Goal: Task Accomplishment & Management: Manage account settings

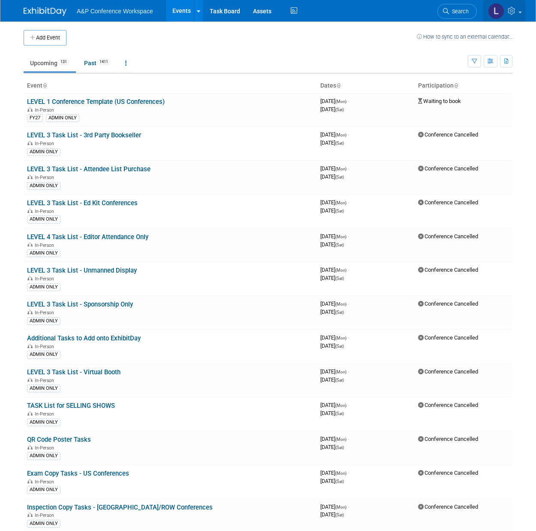
click at [501, 10] on img at bounding box center [496, 11] width 16 height 16
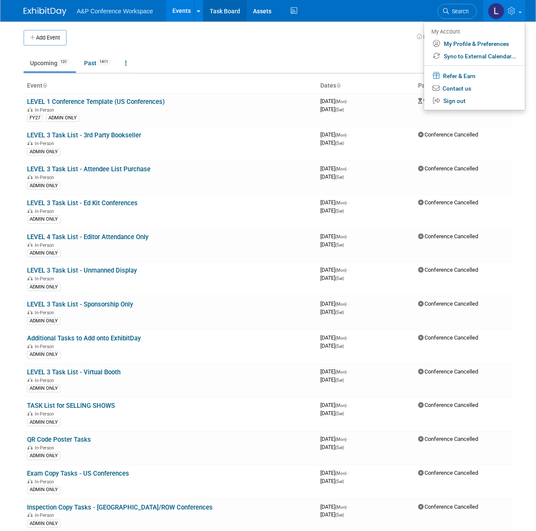
click at [234, 15] on link "Task Board" at bounding box center [224, 10] width 43 height 21
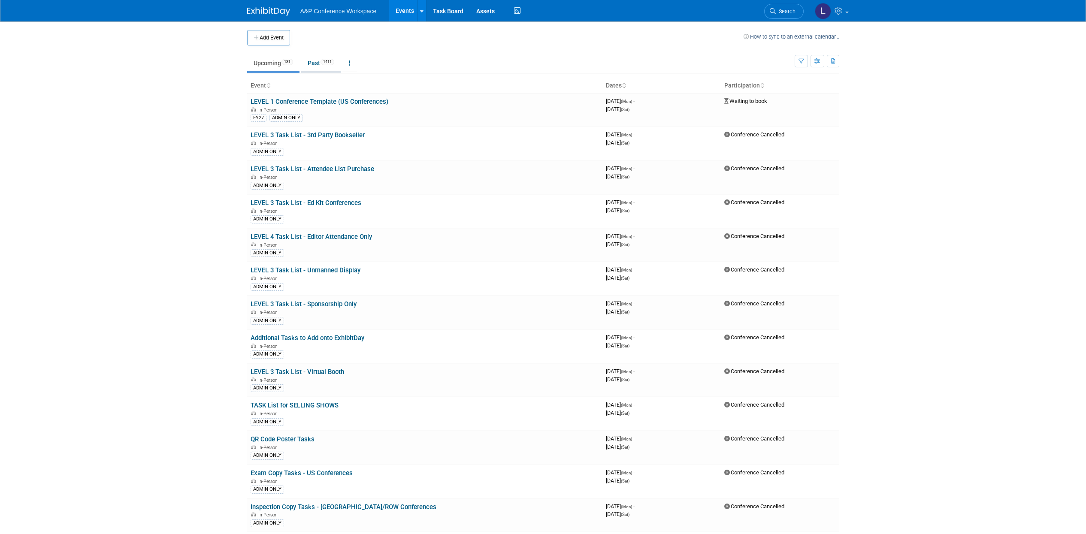
click at [312, 66] on link "Past 1411" at bounding box center [320, 63] width 39 height 16
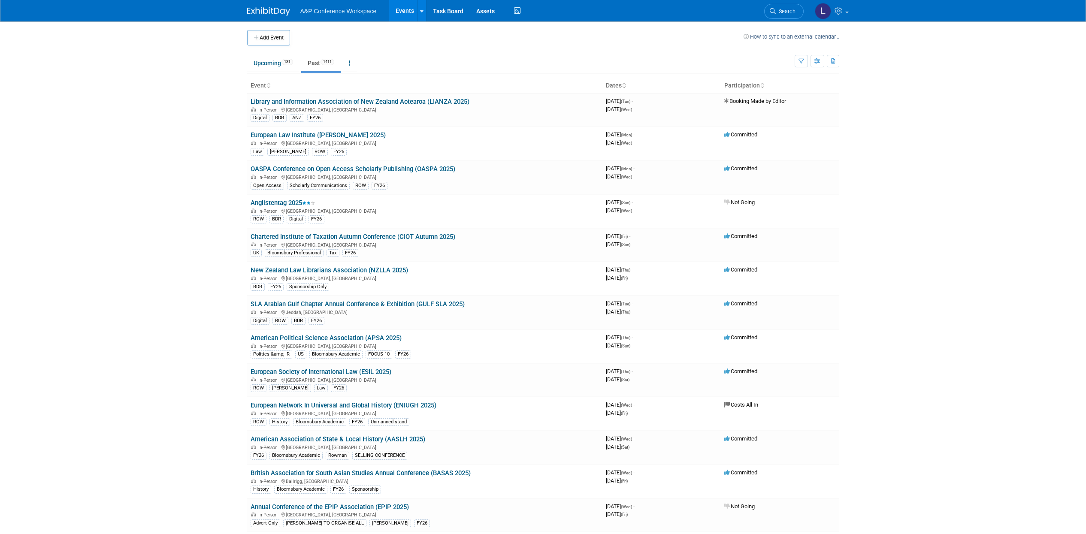
scroll to position [2009, 0]
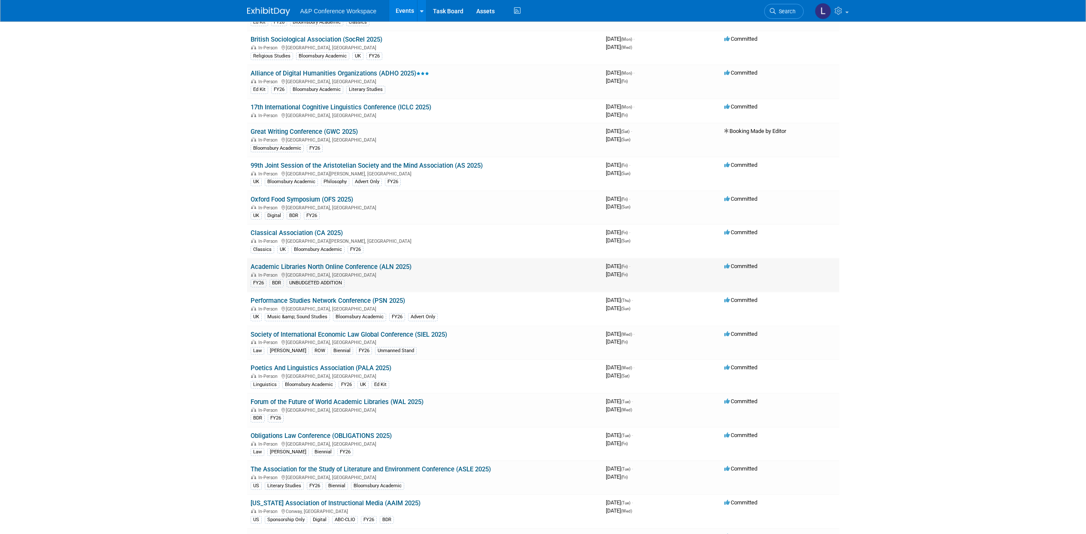
click at [372, 267] on link "Academic Libraries North Online Conference (ALN 2025)" at bounding box center [331, 267] width 161 height 8
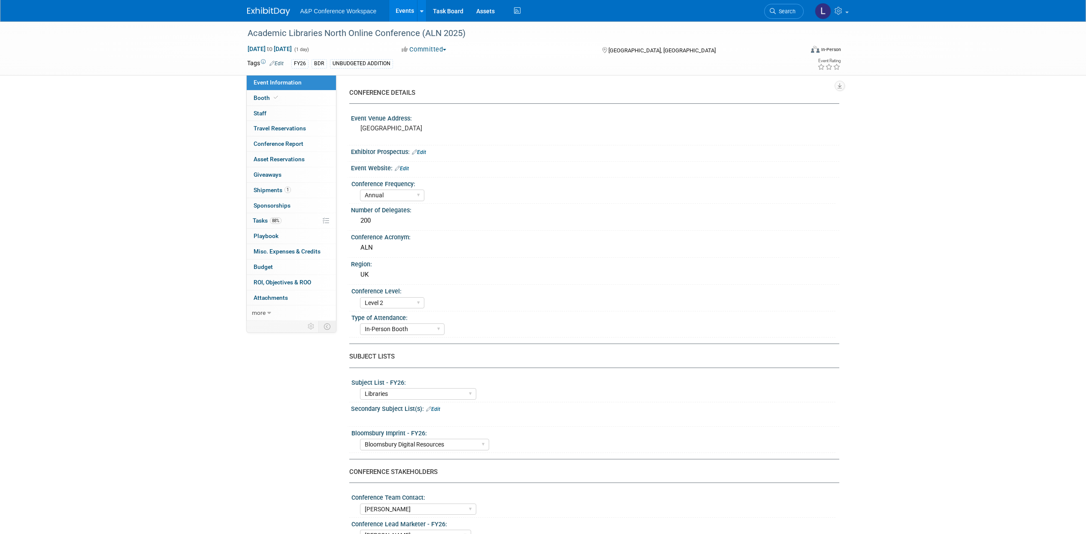
select select "Annual"
select select "Level 2"
select select "In-Person Booth"
select select "Libraries"
select select "Bloomsbury Digital Resources"
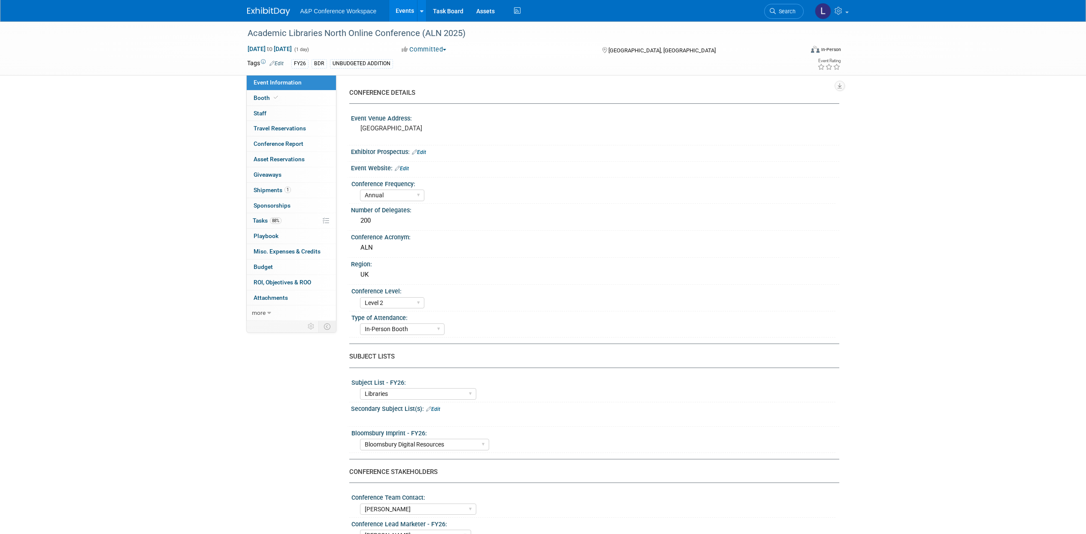
select select "[PERSON_NAME]"
select select "BDR Product Awareness and Trial Generation​"
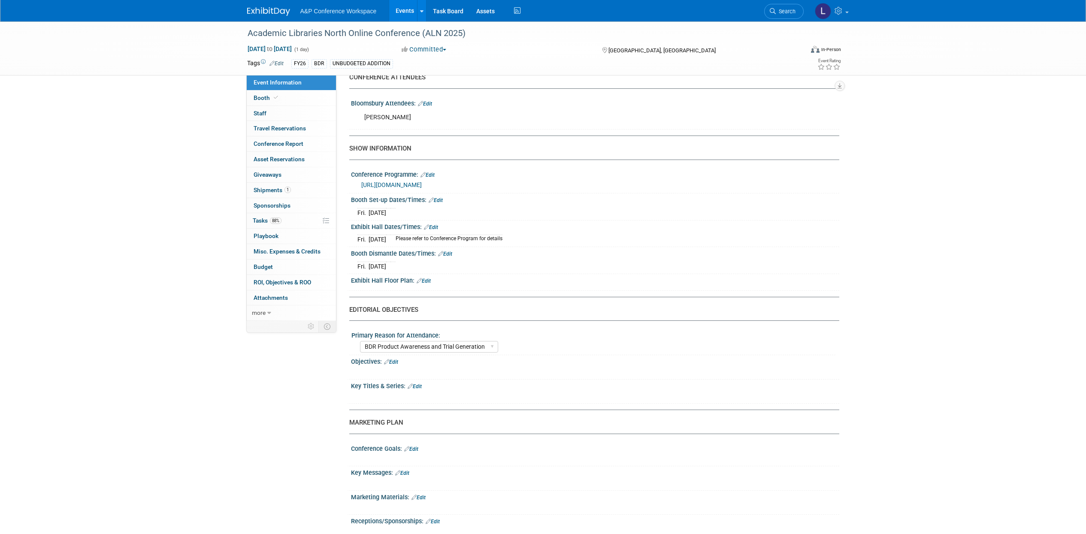
scroll to position [626, 0]
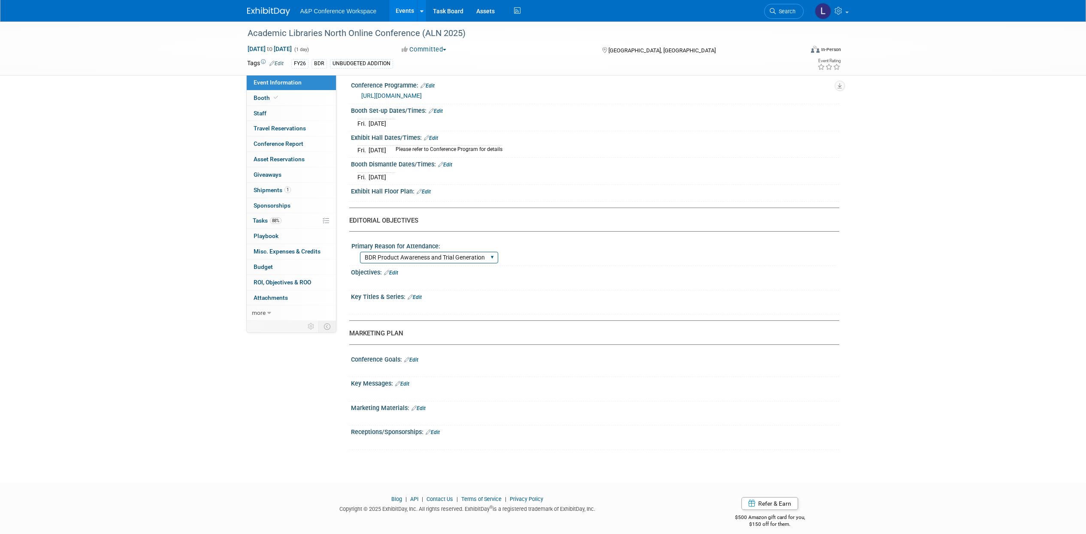
click at [414, 259] on select "BDR Product Awareness and Trial Generation​ Brand/Subject Presence​ Competitor …" at bounding box center [429, 258] width 138 height 12
click at [620, 334] on div "MARKETING PLAN" at bounding box center [591, 333] width 484 height 9
click at [395, 271] on link "Edit" at bounding box center [391, 273] width 14 height 6
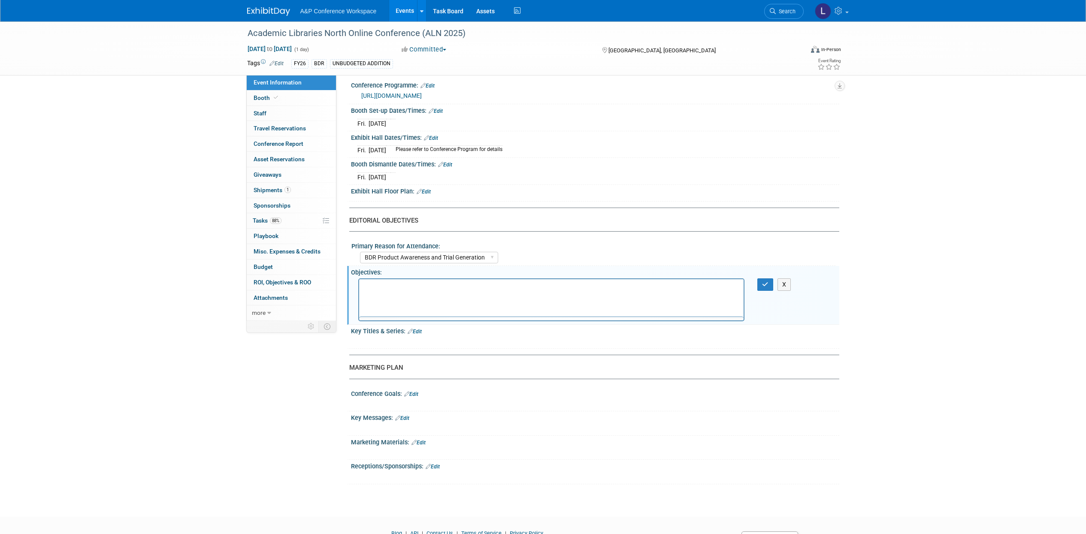
scroll to position [0, 0]
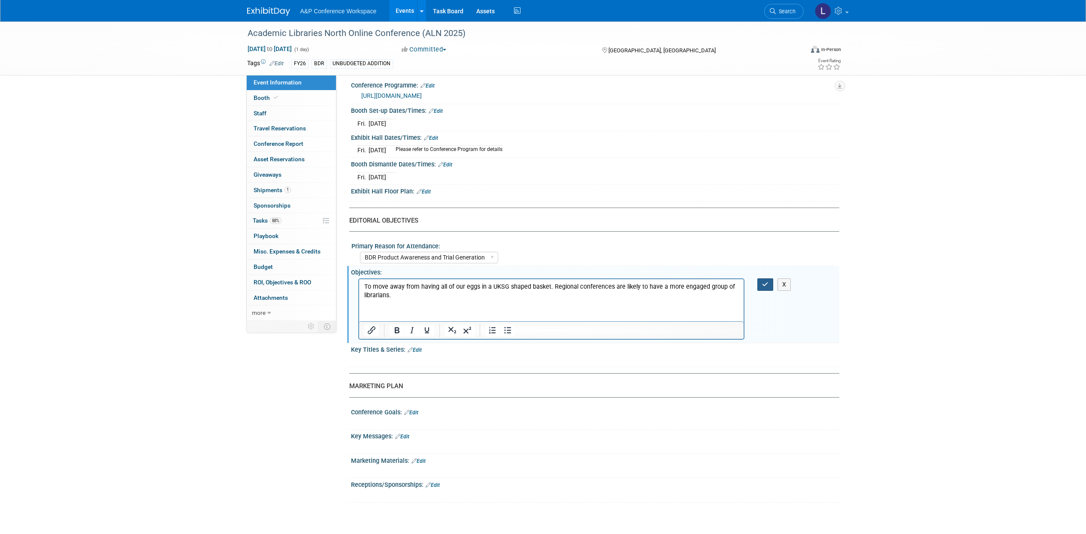
click at [766, 285] on icon "button" at bounding box center [765, 284] width 6 height 6
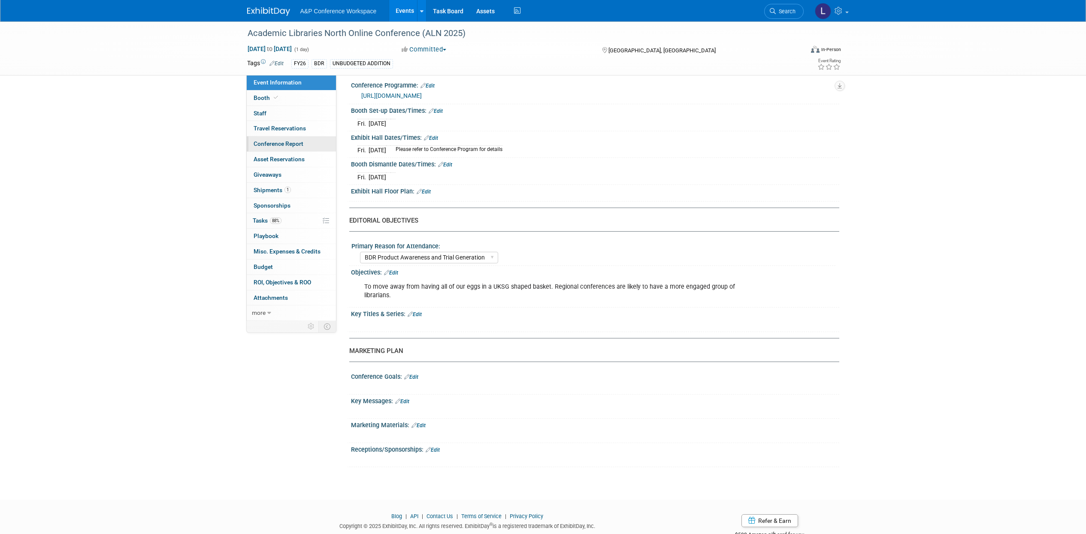
click at [264, 145] on span "Conference Report" at bounding box center [279, 143] width 50 height 7
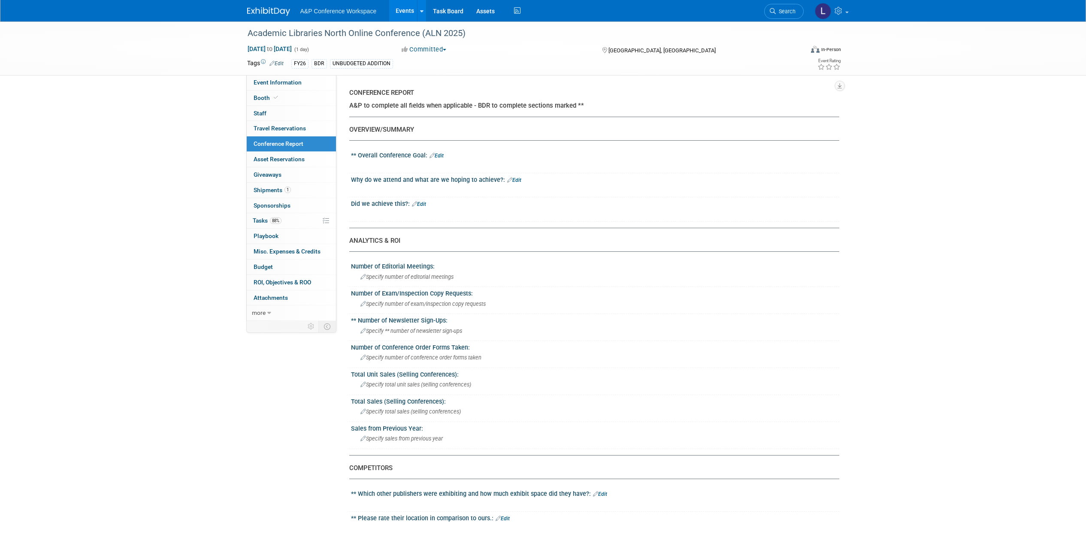
click at [436, 156] on link "Edit" at bounding box center [436, 156] width 14 height 6
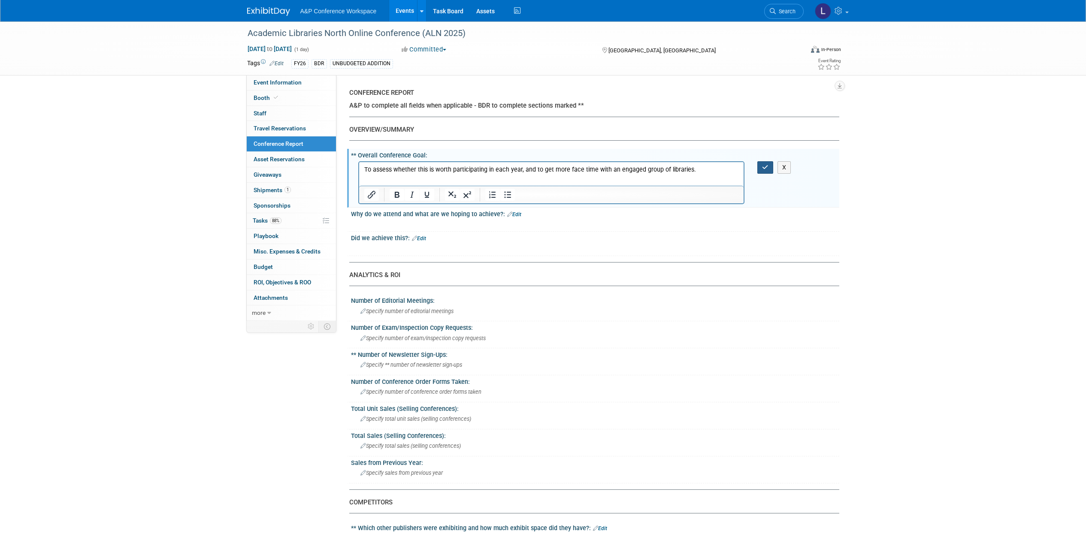
click at [762, 166] on button "button" at bounding box center [765, 167] width 16 height 12
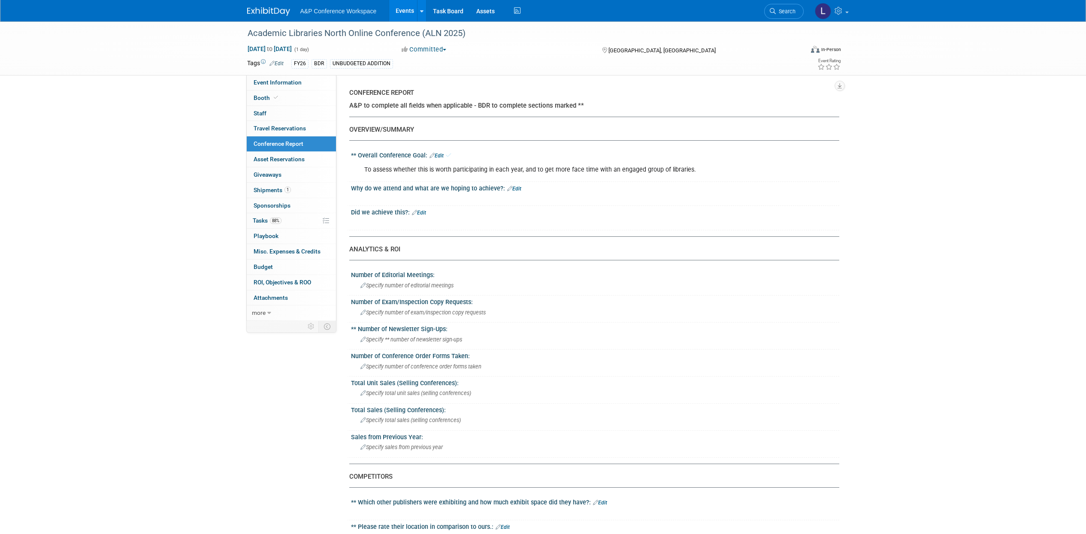
click at [515, 189] on link "Edit" at bounding box center [514, 189] width 14 height 6
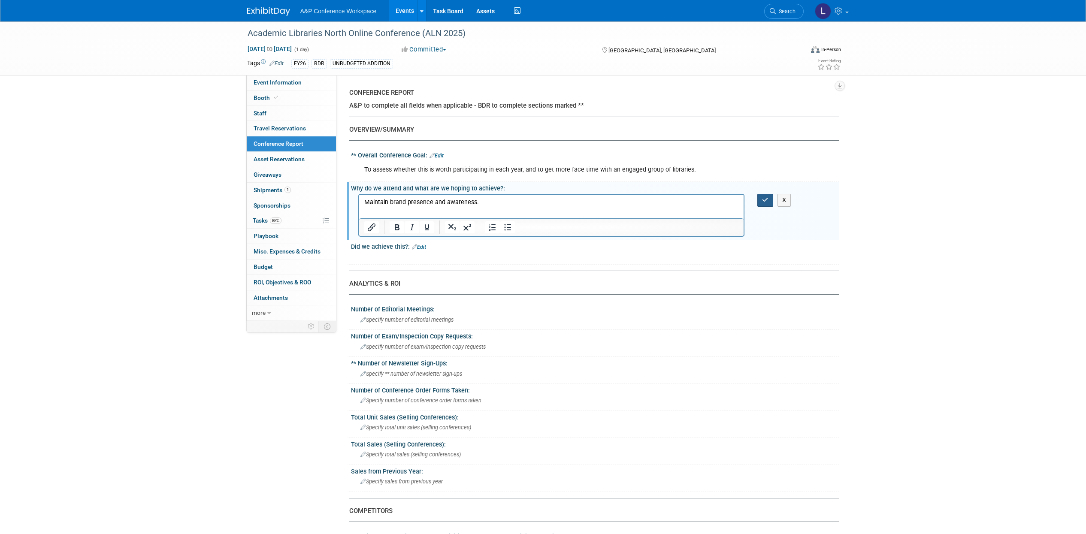
click at [766, 199] on icon "button" at bounding box center [765, 200] width 6 height 6
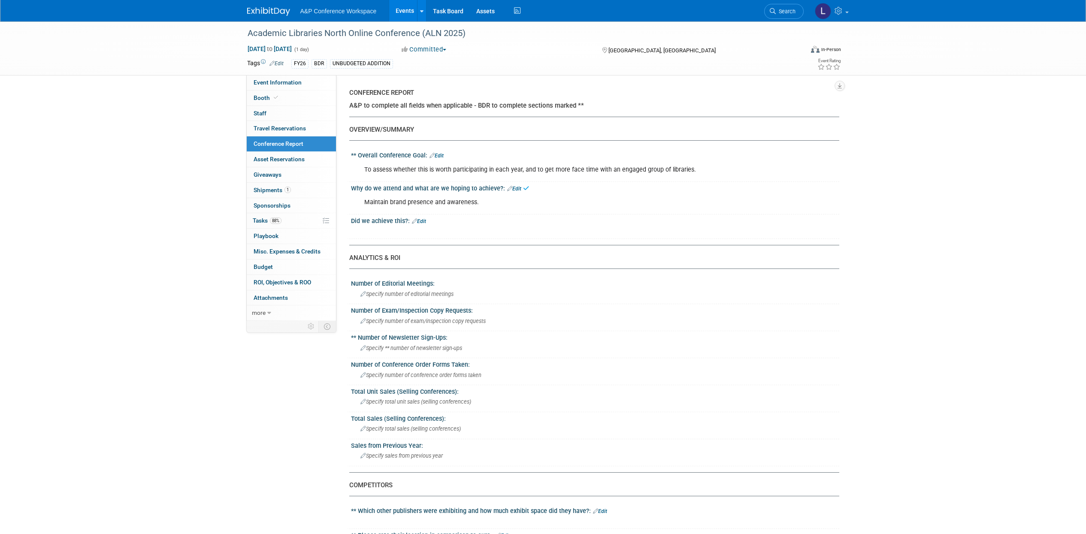
click at [414, 222] on icon at bounding box center [414, 221] width 5 height 6
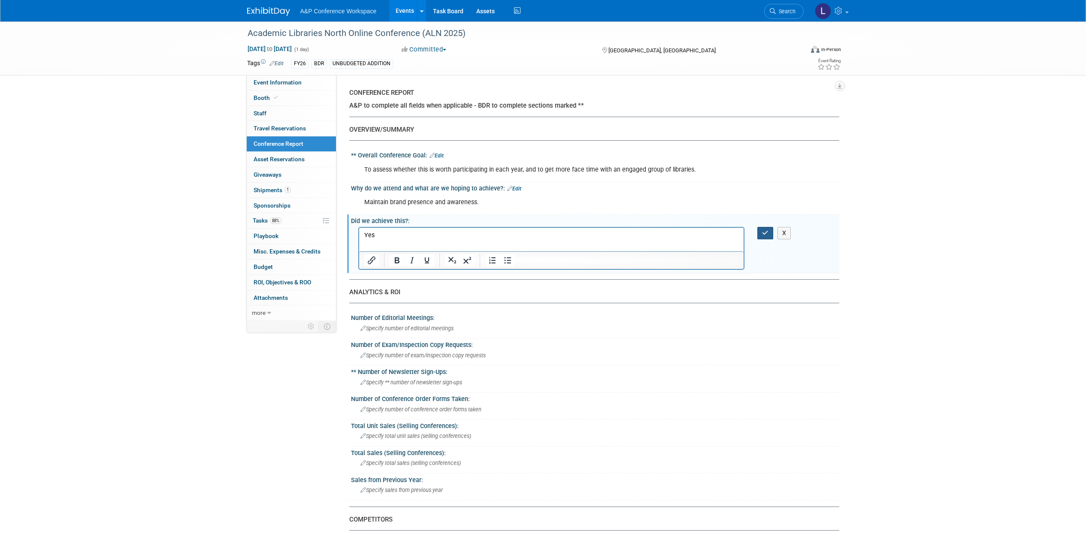
click at [767, 233] on icon "button" at bounding box center [765, 233] width 6 height 6
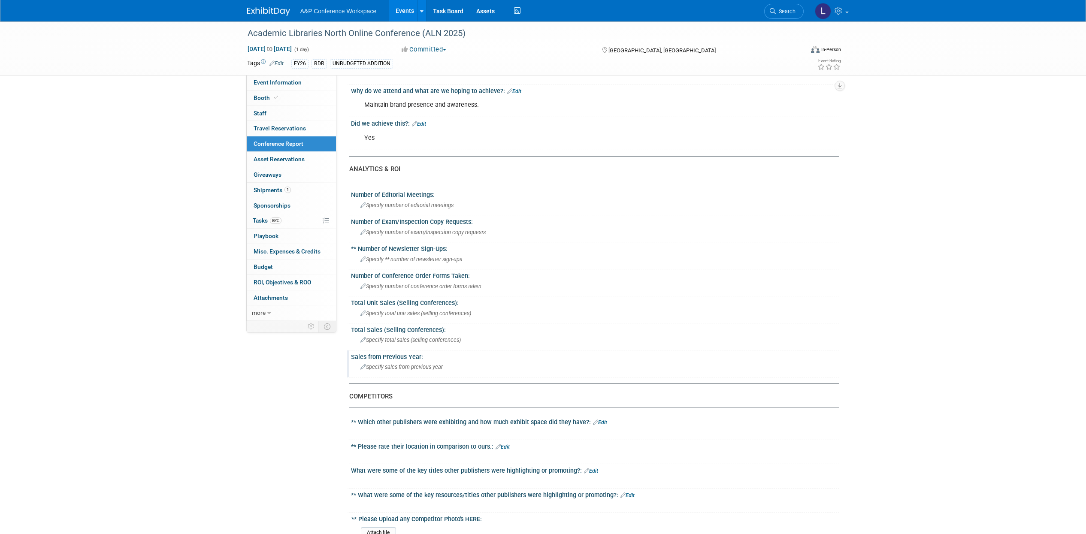
scroll to position [179, 0]
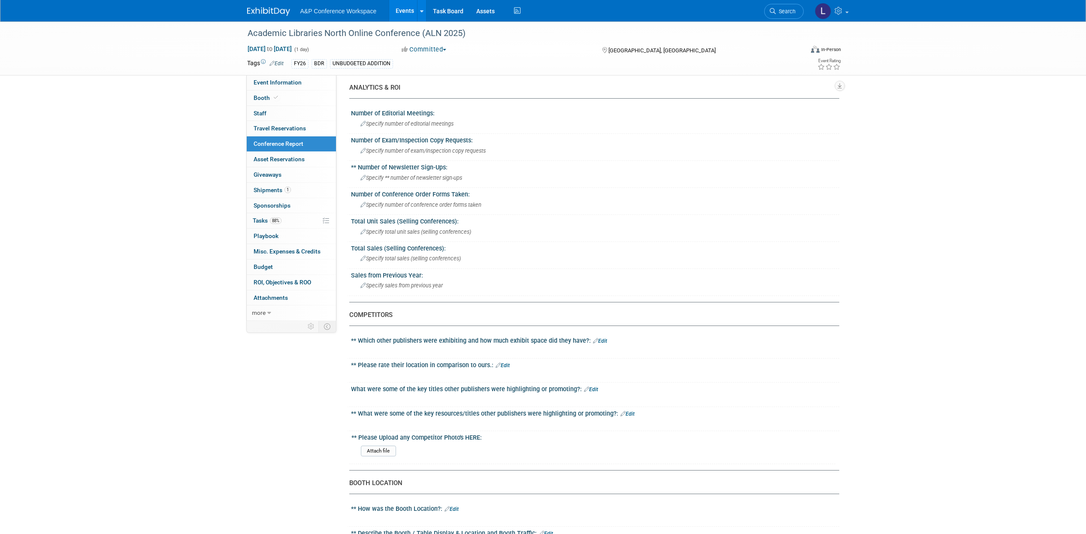
click at [599, 338] on link "Edit" at bounding box center [600, 341] width 14 height 6
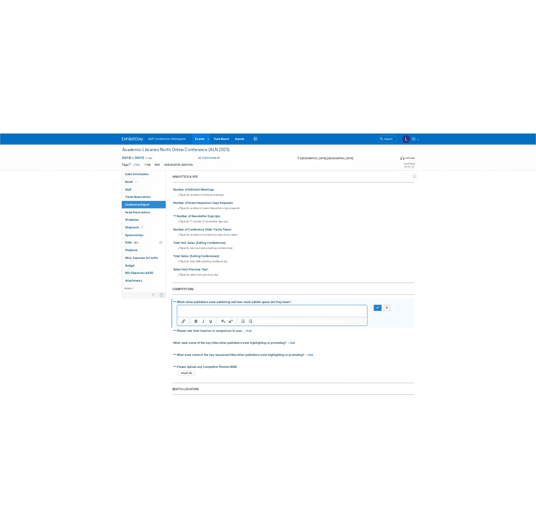
scroll to position [0, 0]
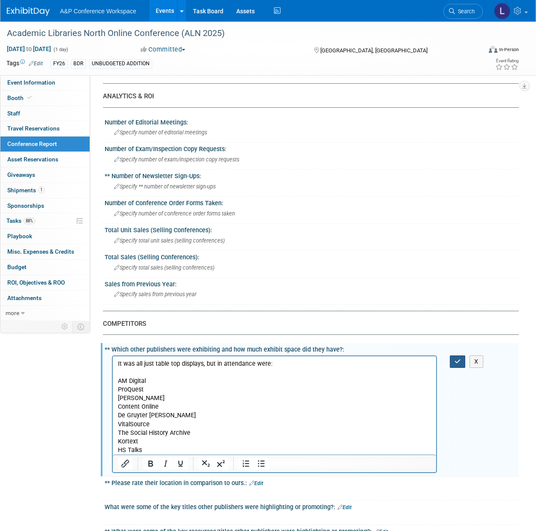
click at [463, 361] on button "button" at bounding box center [458, 361] width 16 height 12
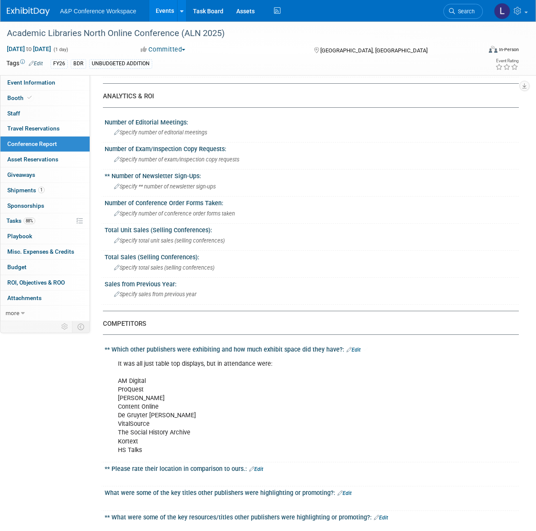
scroll to position [358, 0]
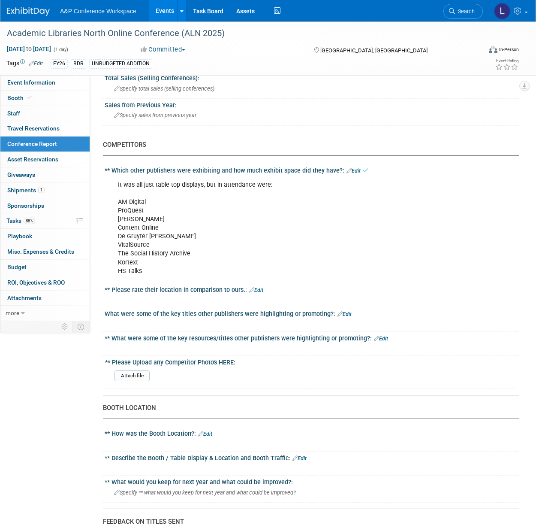
click at [257, 288] on link "Edit" at bounding box center [256, 290] width 14 height 6
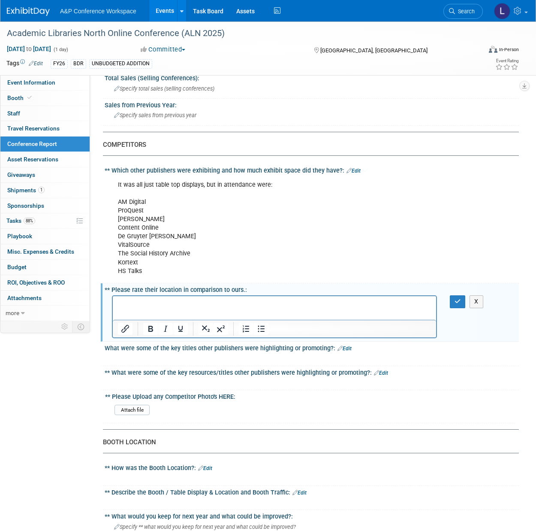
scroll to position [0, 0]
click at [462, 303] on button "button" at bounding box center [458, 301] width 16 height 12
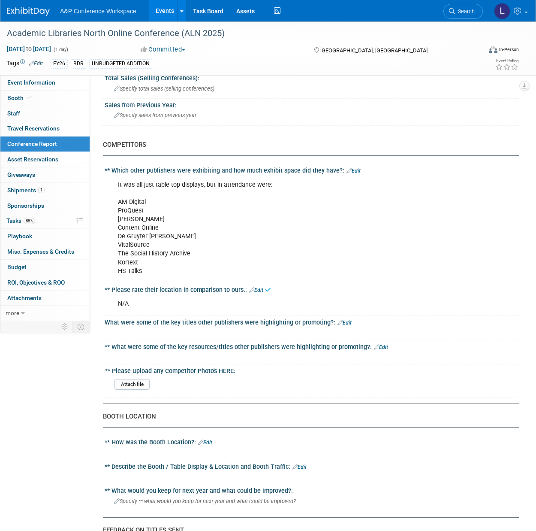
click at [350, 324] on div "What were some of the key titles other publishers were highlighting or promotin…" at bounding box center [312, 321] width 414 height 11
click at [346, 323] on link "Edit" at bounding box center [345, 323] width 14 height 6
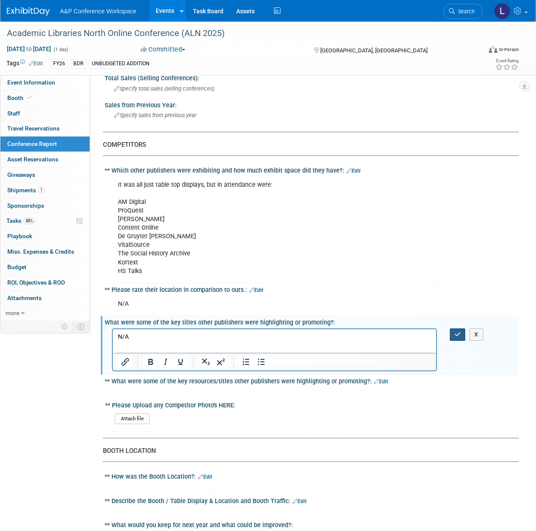
click at [453, 335] on button "button" at bounding box center [458, 334] width 16 height 12
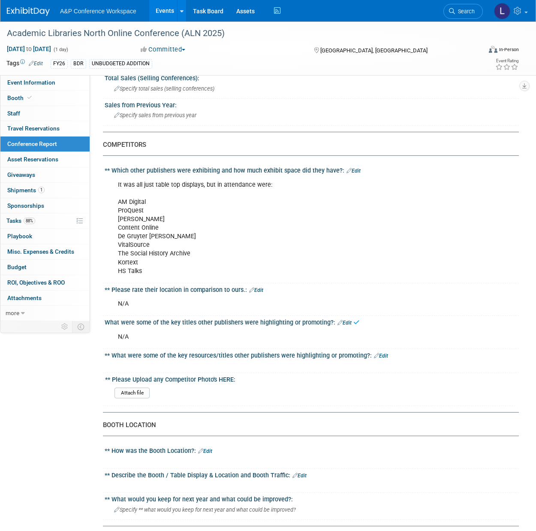
click at [374, 354] on icon at bounding box center [376, 356] width 5 height 6
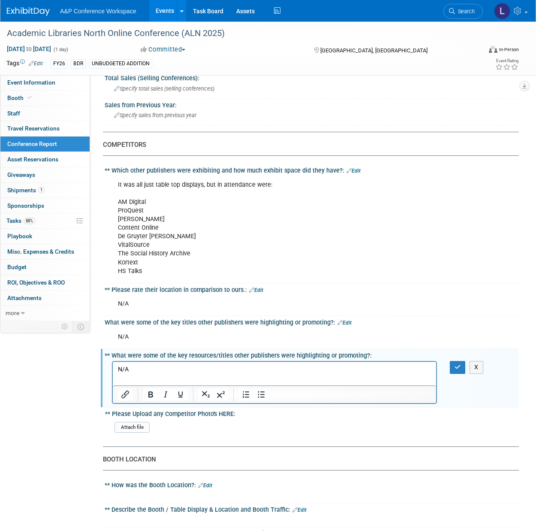
click at [448, 366] on div "X" at bounding box center [460, 367] width 33 height 12
click at [455, 366] on icon "button" at bounding box center [458, 367] width 6 height 6
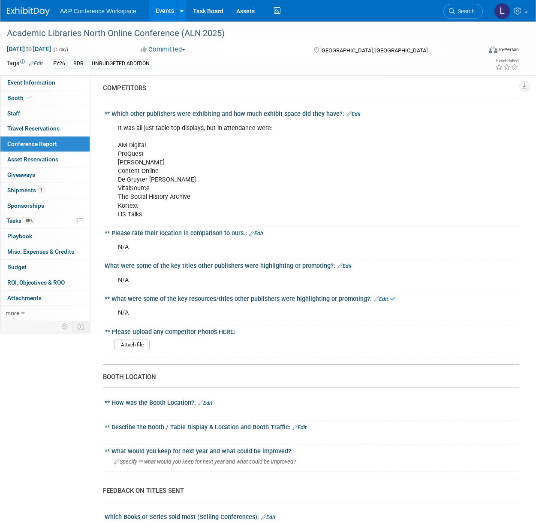
scroll to position [447, 0]
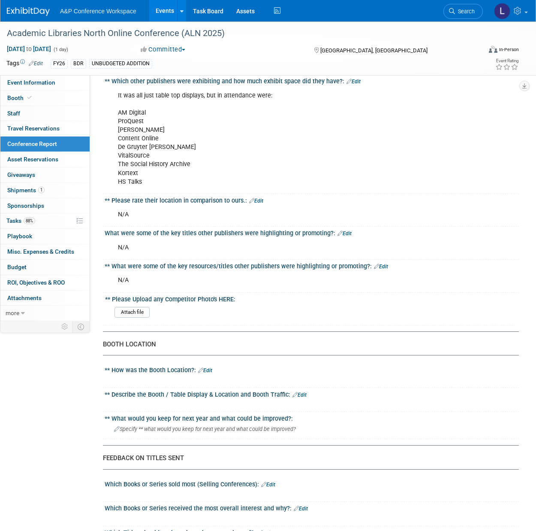
click at [212, 370] on link "Edit" at bounding box center [205, 370] width 14 height 6
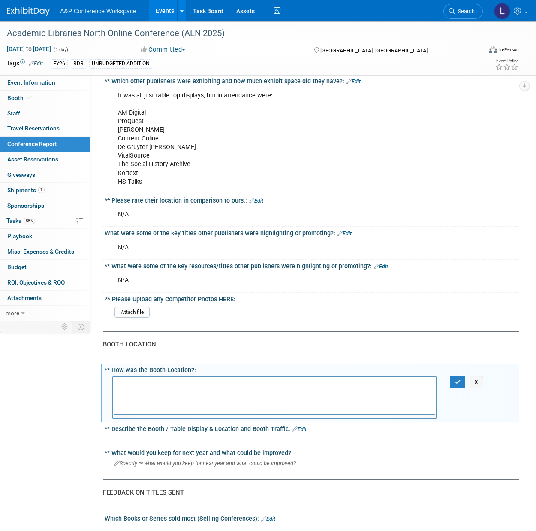
scroll to position [0, 0]
click at [448, 381] on div "X" at bounding box center [460, 382] width 33 height 12
click at [460, 378] on button "button" at bounding box center [458, 382] width 16 height 12
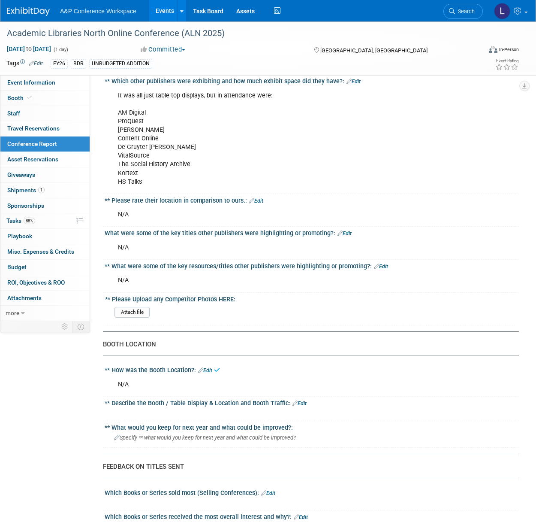
click at [303, 404] on link "Edit" at bounding box center [300, 403] width 14 height 6
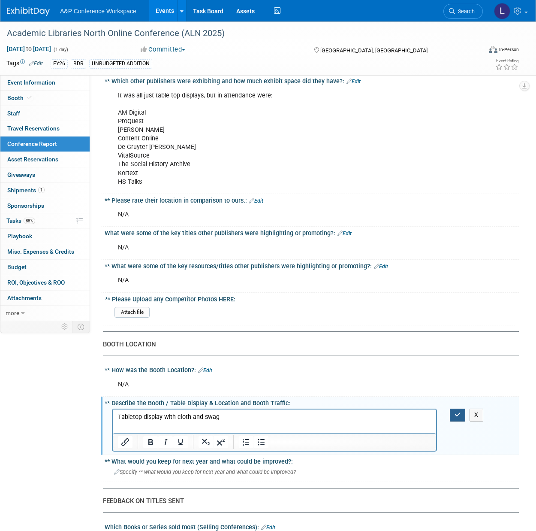
click at [456, 412] on icon "button" at bounding box center [458, 414] width 6 height 6
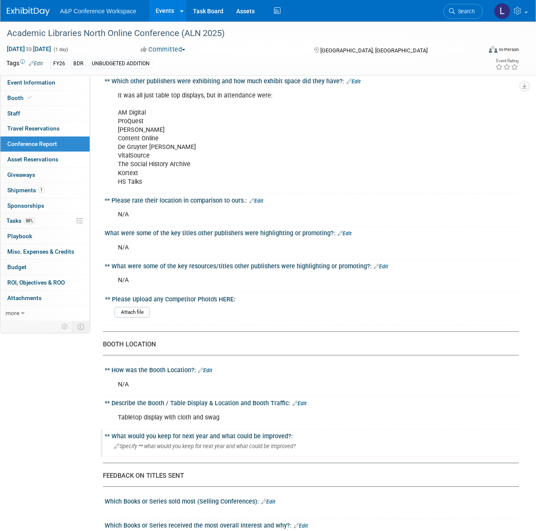
click at [154, 439] on div "Specify ** what would you keep for next year and what could be improved?" at bounding box center [312, 445] width 402 height 13
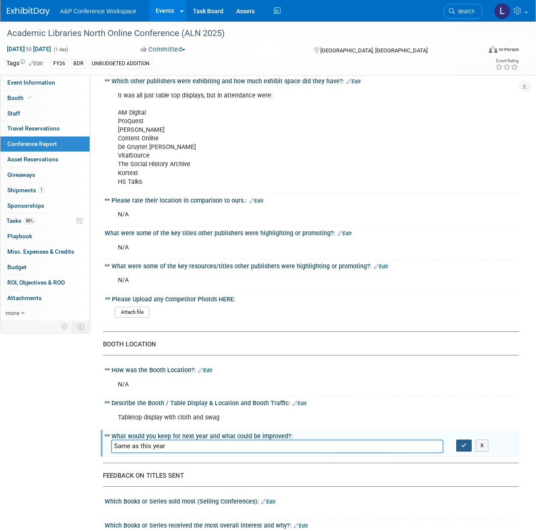
type input "Same as this year"
click at [458, 448] on button "button" at bounding box center [463, 445] width 15 height 12
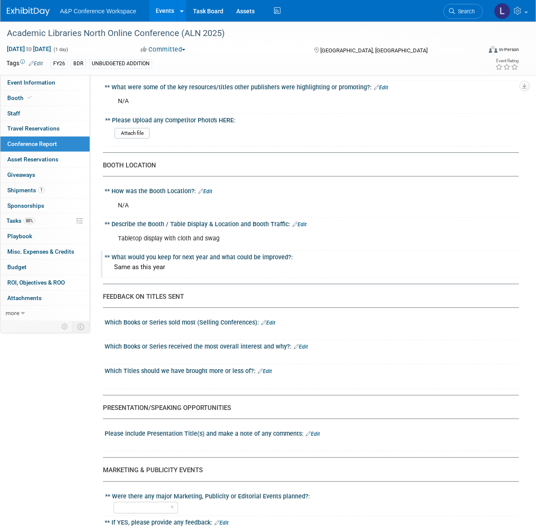
scroll to position [804, 0]
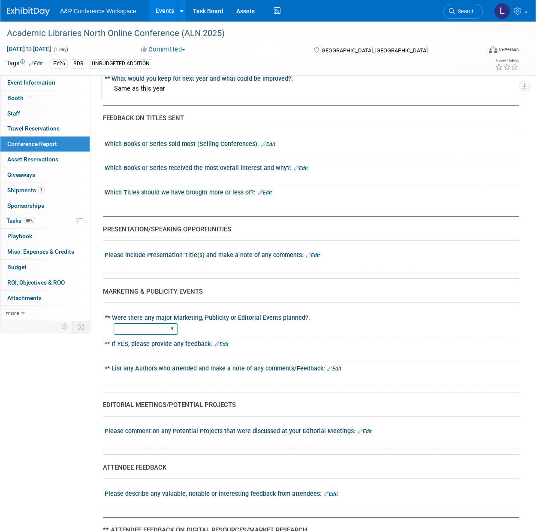
click at [148, 332] on select "YES NO" at bounding box center [146, 329] width 64 height 12
select select "NO"
click at [114, 323] on select "YES NO" at bounding box center [146, 329] width 64 height 12
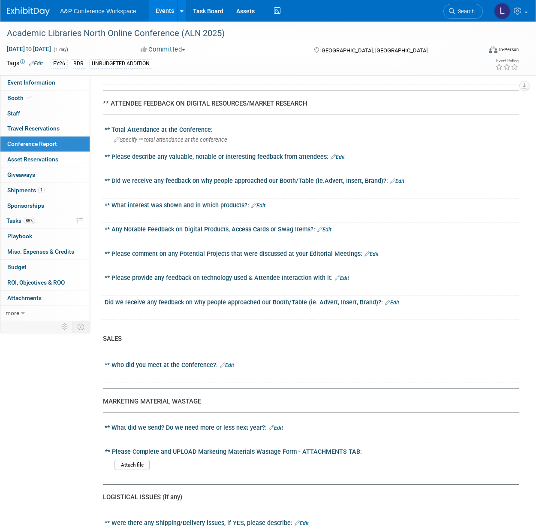
scroll to position [1251, 0]
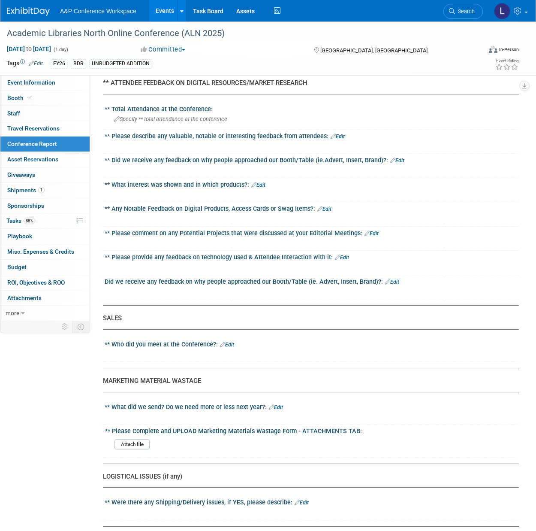
click at [228, 343] on link "Edit" at bounding box center [227, 345] width 14 height 6
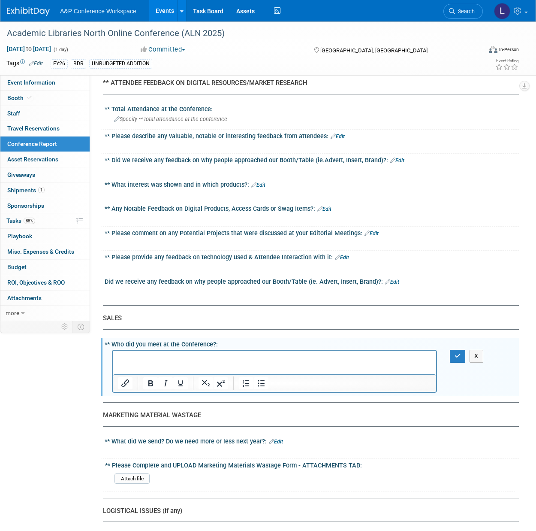
scroll to position [0, 0]
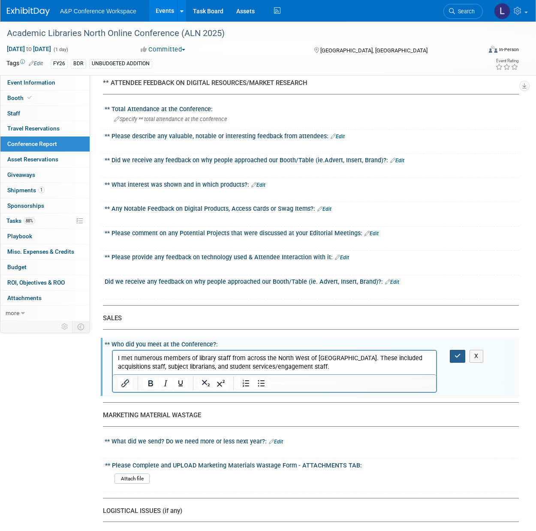
click at [461, 355] on icon "button" at bounding box center [458, 356] width 6 height 6
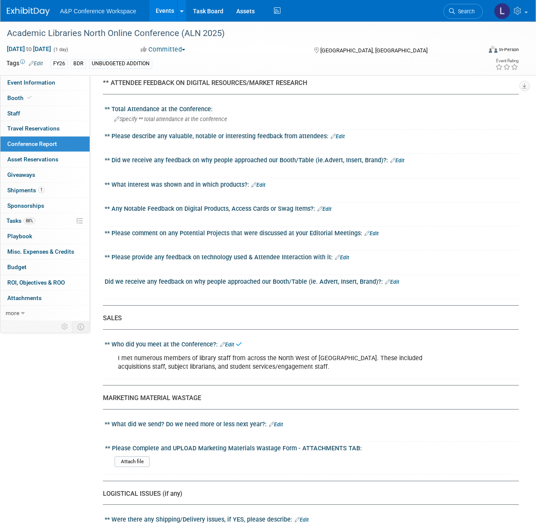
click at [279, 424] on link "Edit" at bounding box center [276, 424] width 14 height 6
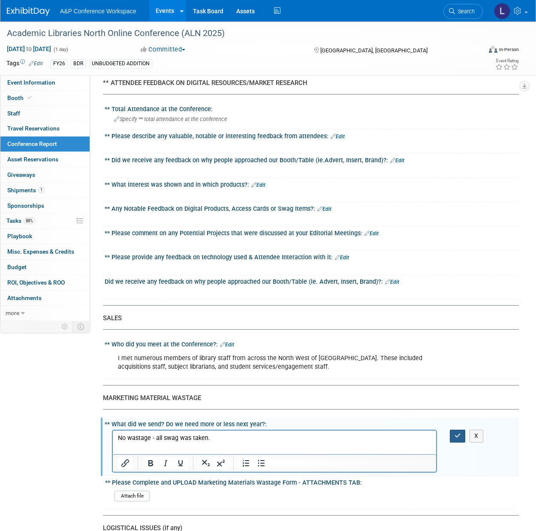
click at [459, 432] on icon "button" at bounding box center [458, 435] width 6 height 6
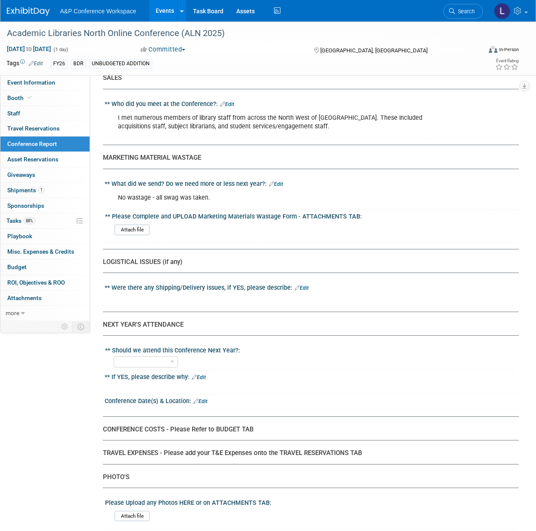
scroll to position [1520, 0]
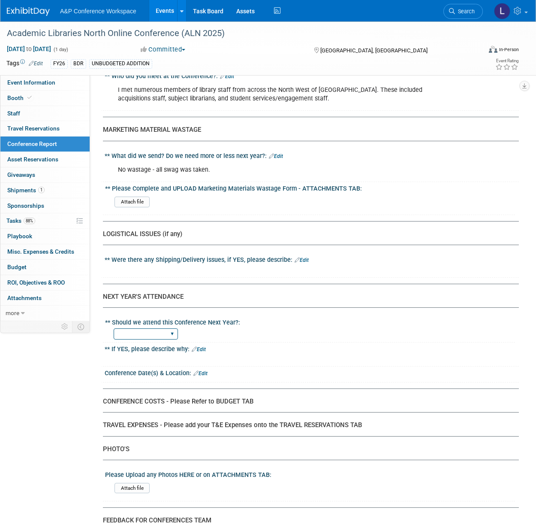
click at [145, 334] on select "YES NO" at bounding box center [146, 334] width 64 height 12
select select "YES"
click at [114, 328] on select "YES NO" at bounding box center [146, 334] width 64 height 12
click at [202, 348] on link "Edit" at bounding box center [199, 349] width 14 height 6
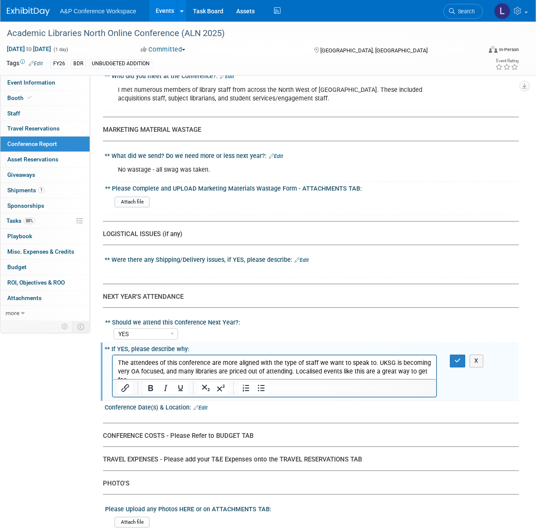
scroll to position [0, 0]
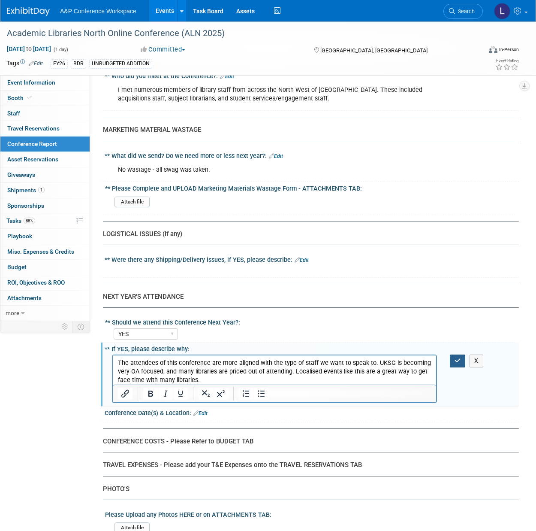
click at [457, 361] on icon "button" at bounding box center [458, 360] width 6 height 6
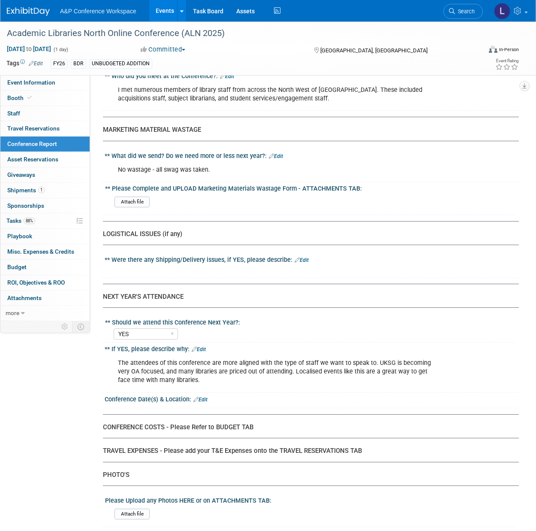
click at [207, 398] on link "Edit" at bounding box center [200, 399] width 14 height 6
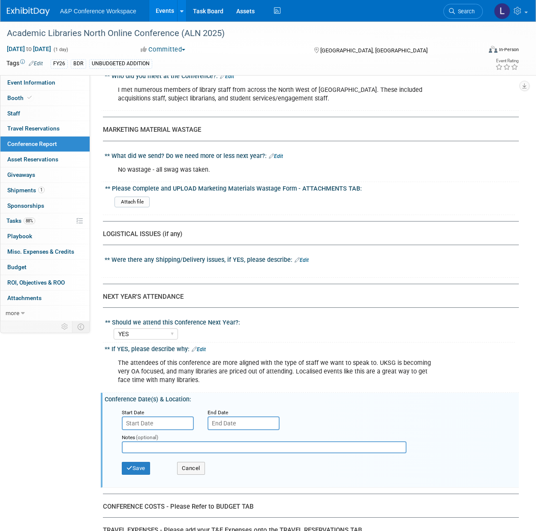
click at [173, 420] on input "text" at bounding box center [158, 423] width 72 height 14
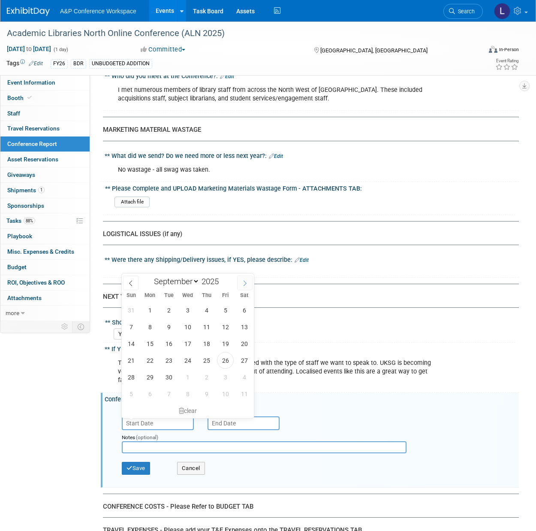
click at [243, 285] on icon at bounding box center [245, 283] width 6 height 6
select select "11"
click at [243, 285] on icon at bounding box center [245, 283] width 6 height 6
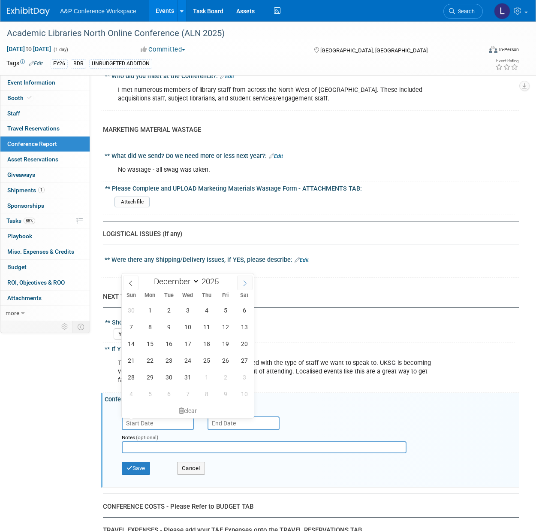
type input "2026"
click at [243, 285] on icon at bounding box center [245, 283] width 6 height 6
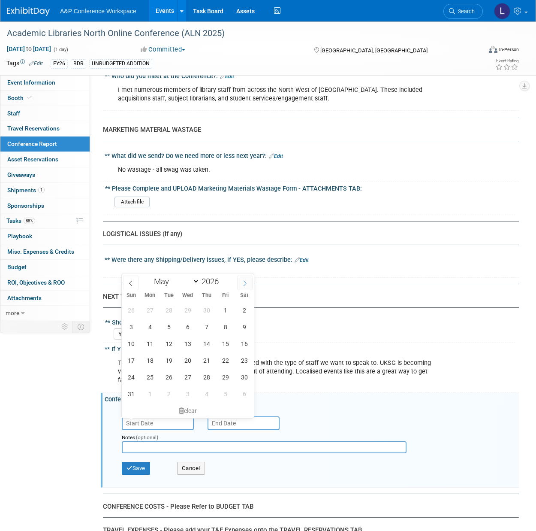
click at [243, 285] on icon at bounding box center [245, 283] width 6 height 6
select select "6"
click at [151, 329] on span "6" at bounding box center [150, 326] width 17 height 17
type input "Jul 6, 2026"
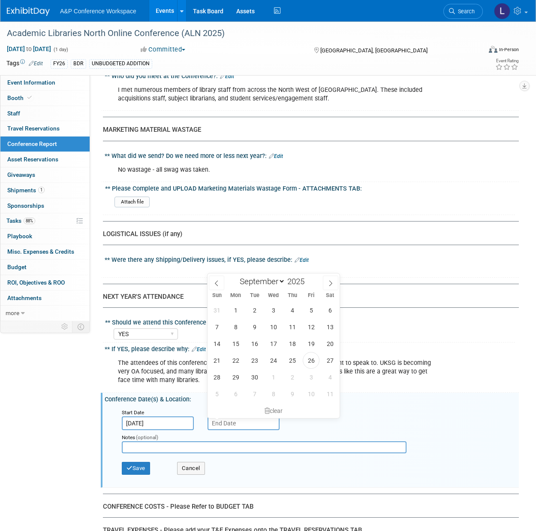
click at [224, 420] on input "text" at bounding box center [244, 423] width 72 height 14
click at [330, 282] on icon at bounding box center [331, 283] width 6 height 6
select select "11"
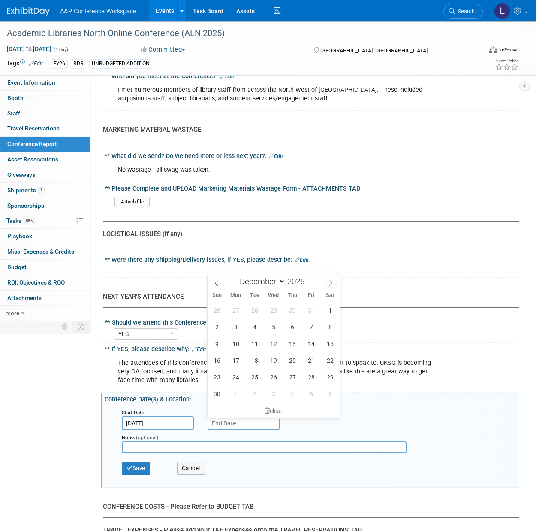
click at [330, 282] on icon at bounding box center [331, 283] width 6 height 6
type input "2026"
click at [330, 282] on icon at bounding box center [331, 283] width 6 height 6
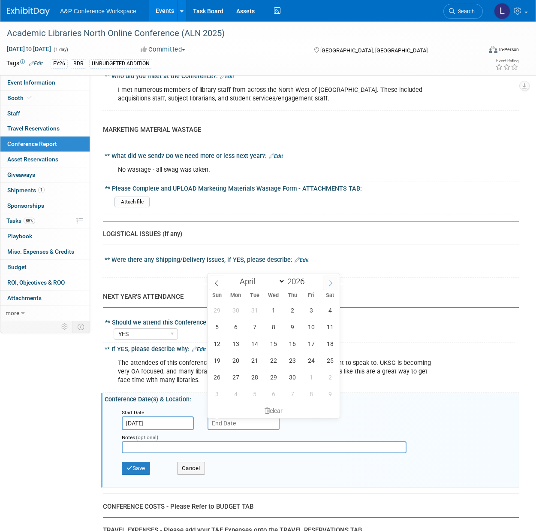
click at [330, 282] on icon at bounding box center [331, 283] width 6 height 6
select select "5"
click at [238, 396] on span "6" at bounding box center [235, 393] width 17 height 17
type input "Jul 6, 2026"
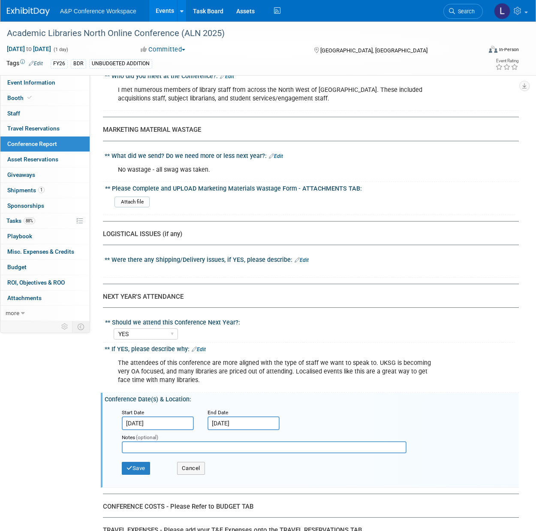
click at [206, 446] on input "text" at bounding box center [264, 447] width 285 height 12
type input "Manchester"
click at [137, 468] on button "Save" at bounding box center [136, 468] width 28 height 13
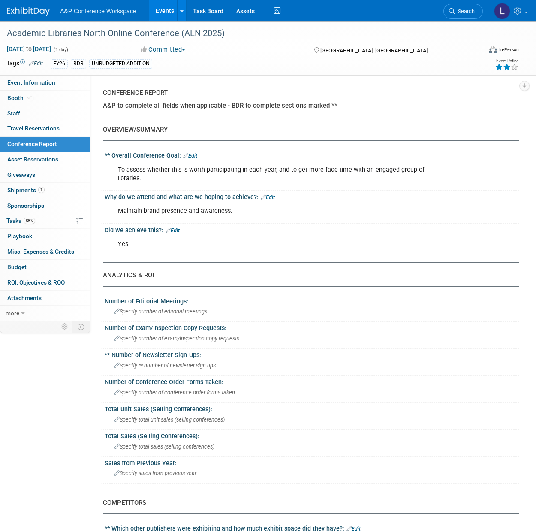
click at [508, 66] on icon at bounding box center [507, 67] width 8 height 6
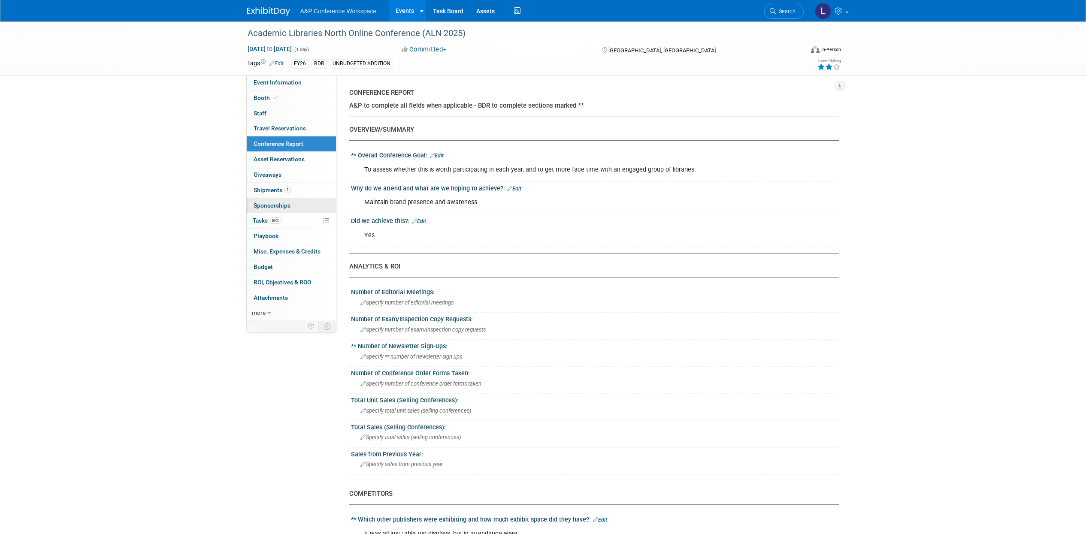
click at [299, 212] on link "0 Sponsorships 0" at bounding box center [291, 205] width 89 height 15
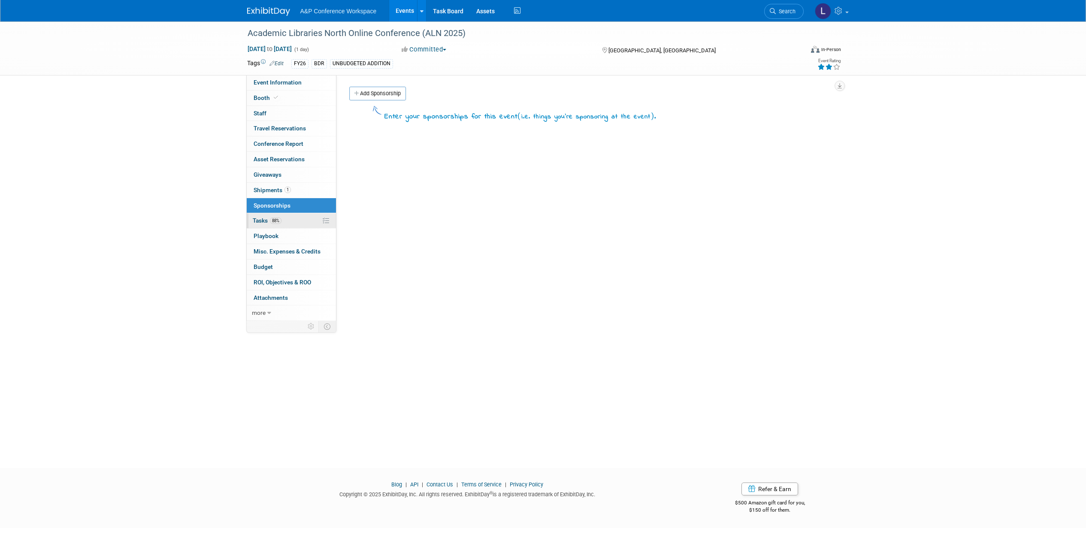
click at [299, 219] on body "A&P Conference Workspace Events Add Event Bulk Upload Events Shareable Event Bo…" at bounding box center [543, 267] width 1086 height 534
click at [299, 222] on link "88% Tasks 88%" at bounding box center [291, 220] width 89 height 15
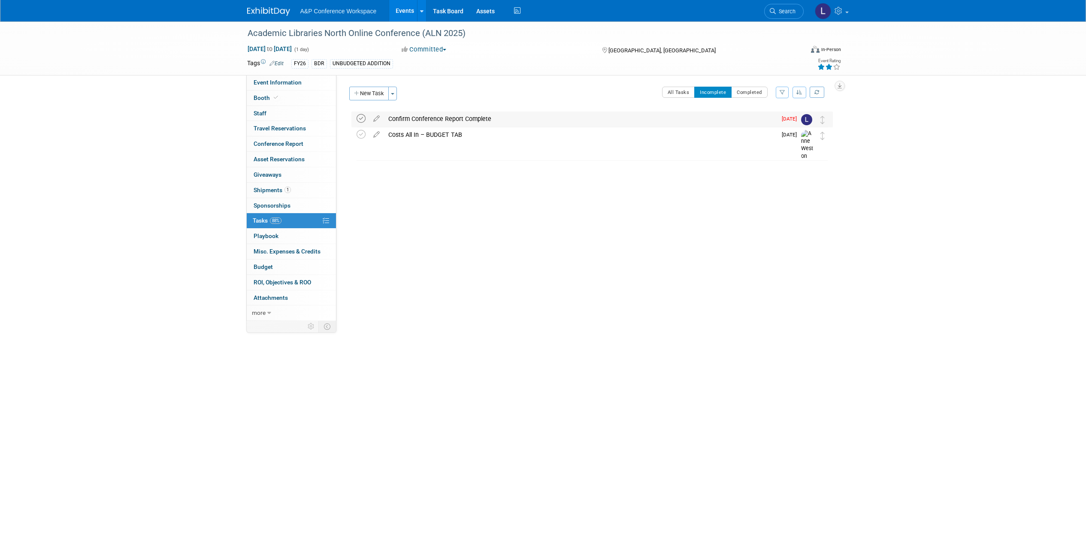
click at [359, 120] on icon at bounding box center [361, 118] width 9 height 9
click at [423, 4] on link at bounding box center [421, 10] width 9 height 21
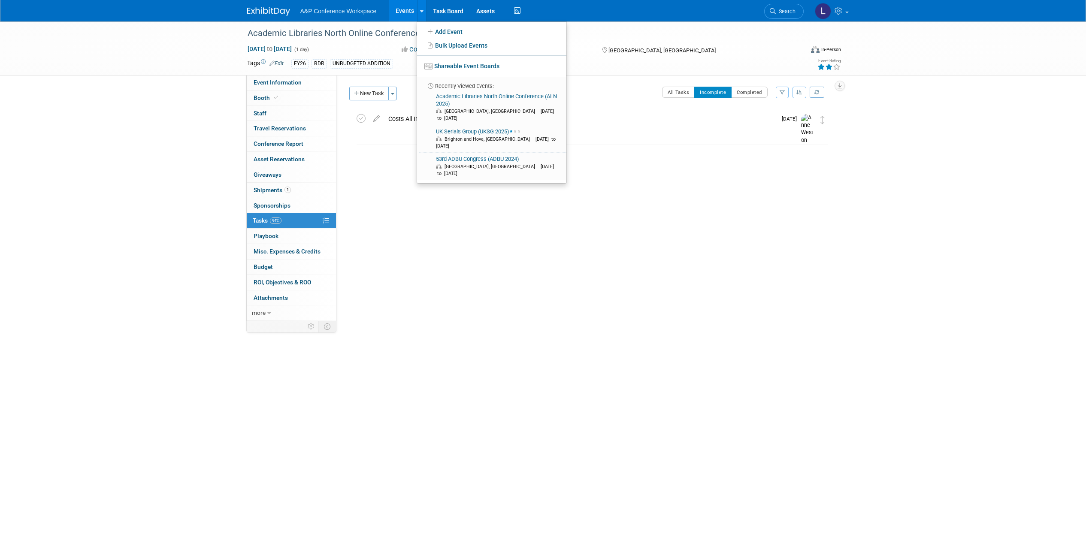
click at [404, 11] on link "Events" at bounding box center [404, 10] width 31 height 21
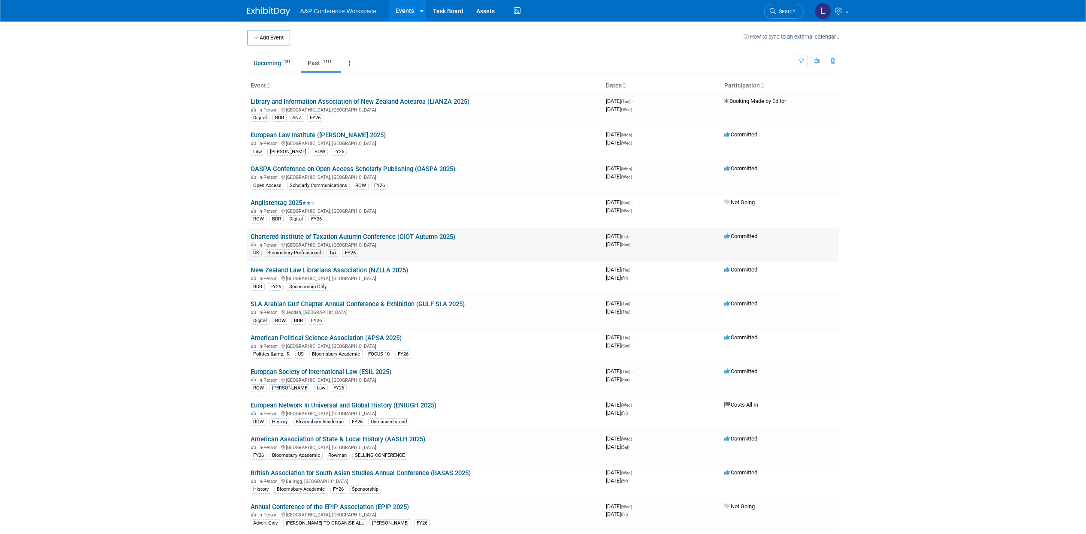
scroll to position [274, 0]
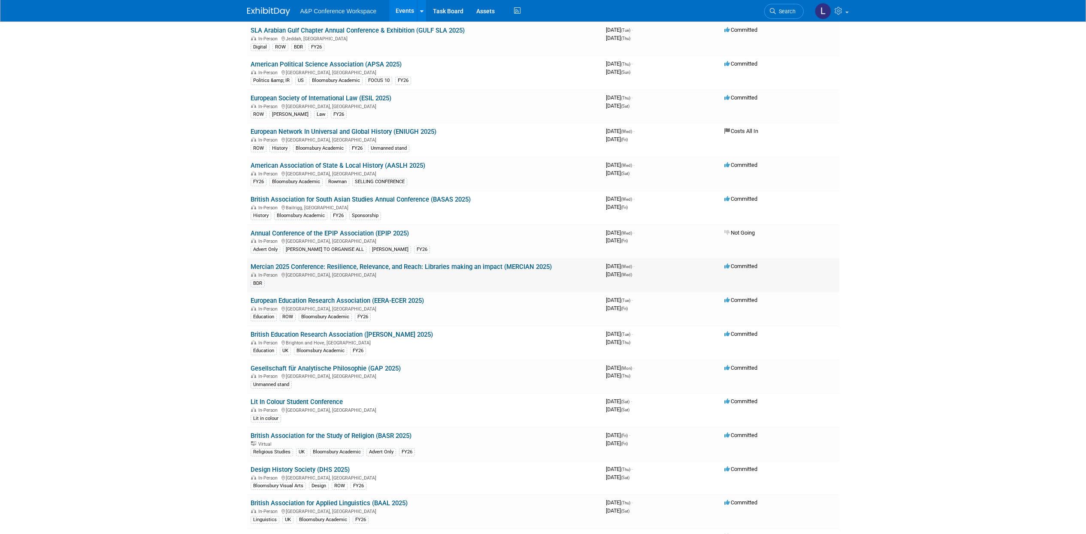
click at [455, 268] on link "Mercian 2025 Conference: Resilience, Relevance, and Reach: Libraries making an …" at bounding box center [401, 267] width 301 height 8
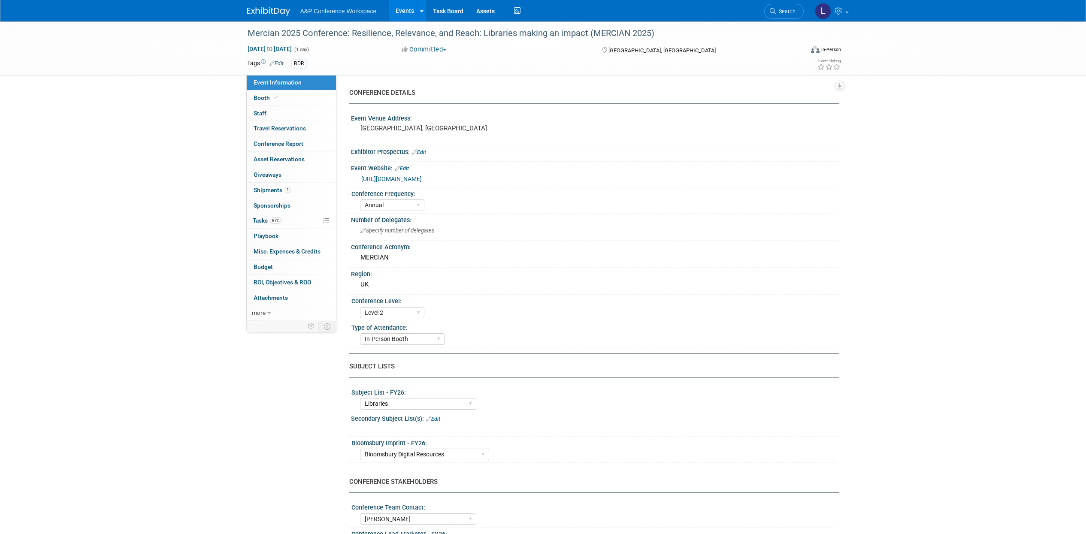
select select "Annual"
select select "Level 2"
select select "In-Person Booth"
select select "Libraries"
select select "Bloomsbury Digital Resources"
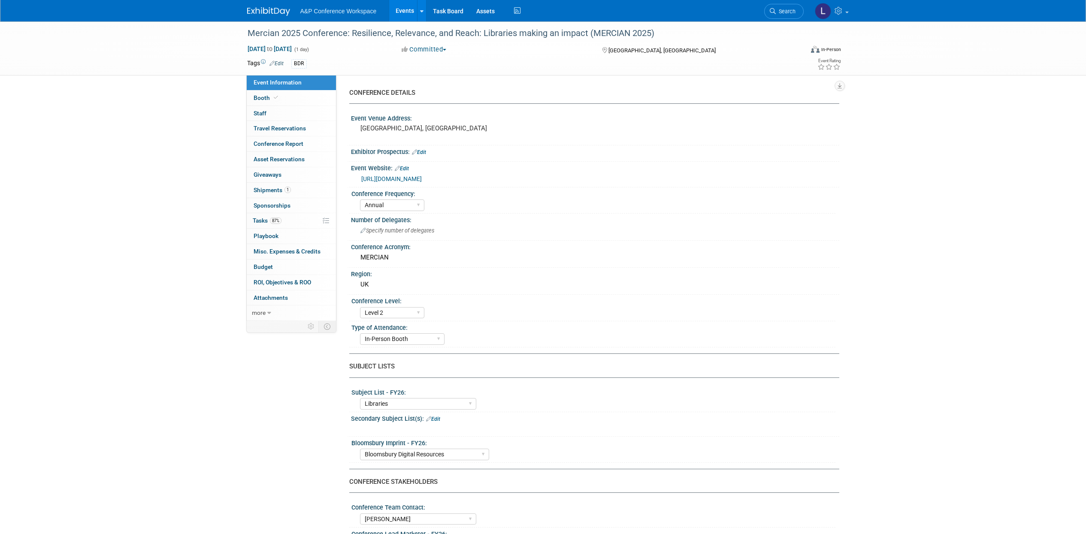
select select "[PERSON_NAME]"
select select "BDR Product Awareness and Trial Generation​"
click at [299, 142] on span "Conference Report" at bounding box center [279, 143] width 50 height 7
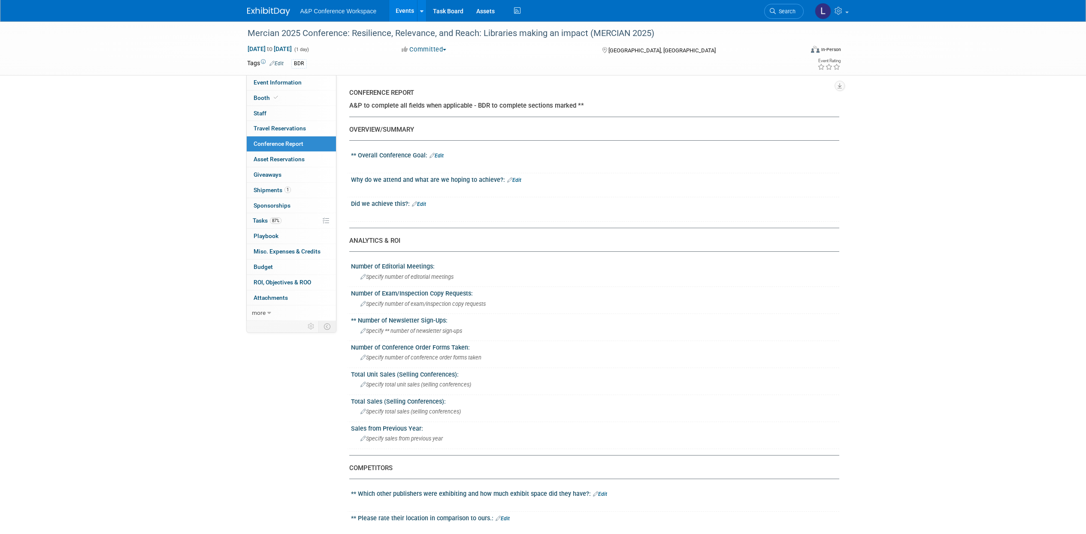
click at [440, 153] on link "Edit" at bounding box center [436, 156] width 14 height 6
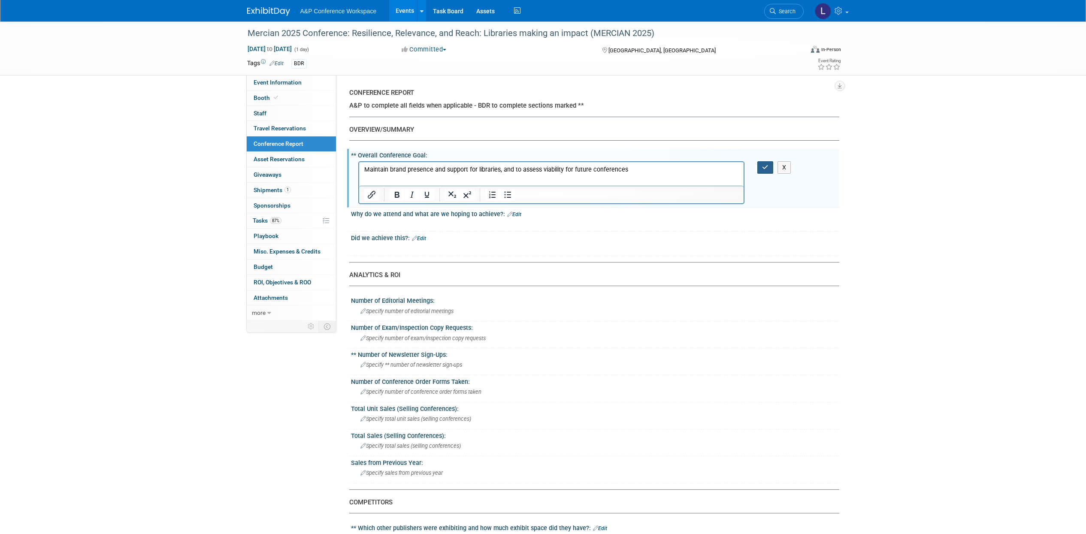
click at [768, 169] on icon "button" at bounding box center [765, 167] width 6 height 6
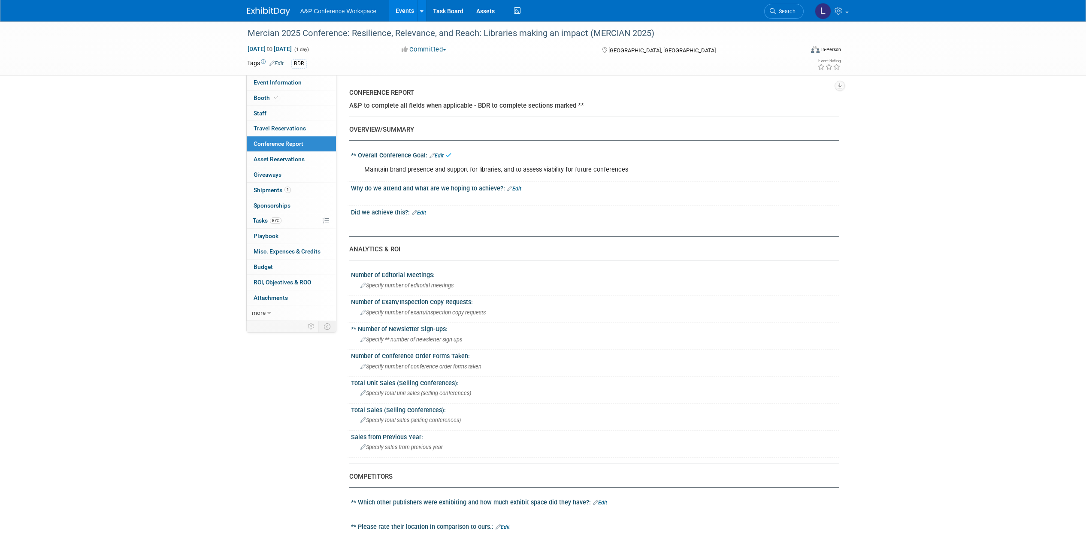
click at [513, 188] on link "Edit" at bounding box center [514, 189] width 14 height 6
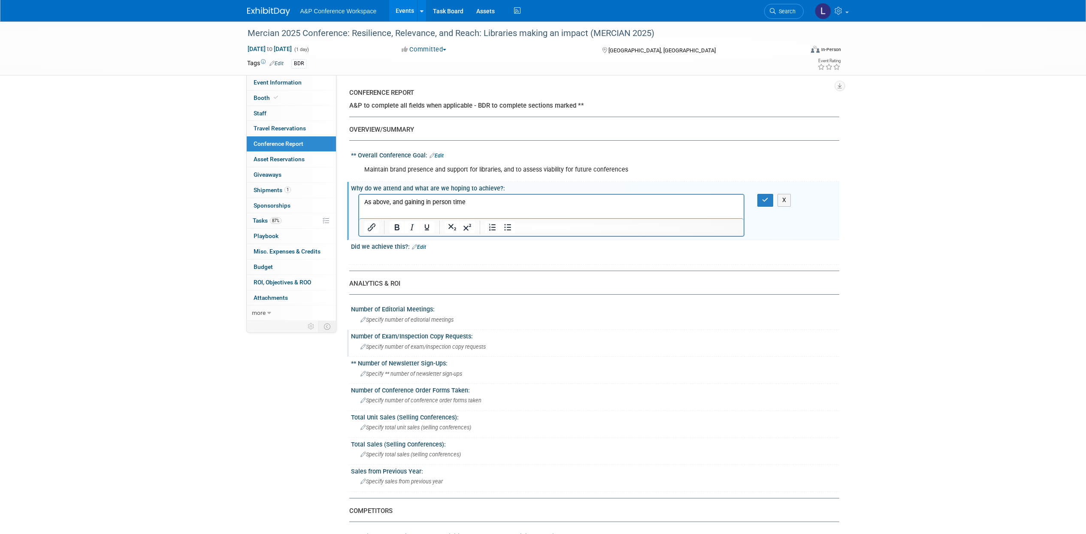
click at [694, 341] on div "Specify number of exam/inspection copy requests" at bounding box center [594, 346] width 475 height 13
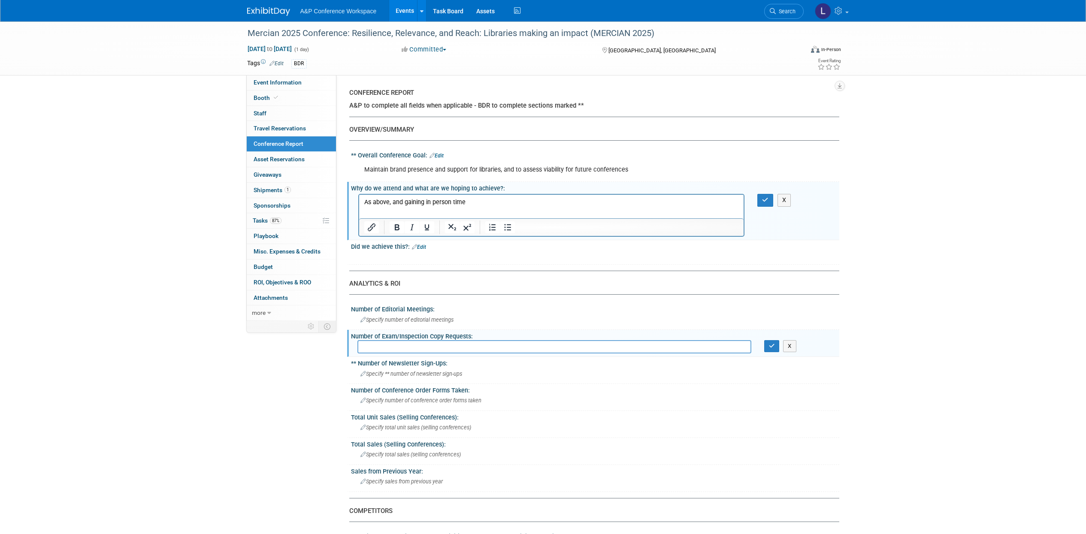
click at [604, 202] on p "As above, and gaining in person time ﻿" at bounding box center [551, 202] width 375 height 9
click at [760, 200] on button "button" at bounding box center [765, 200] width 16 height 12
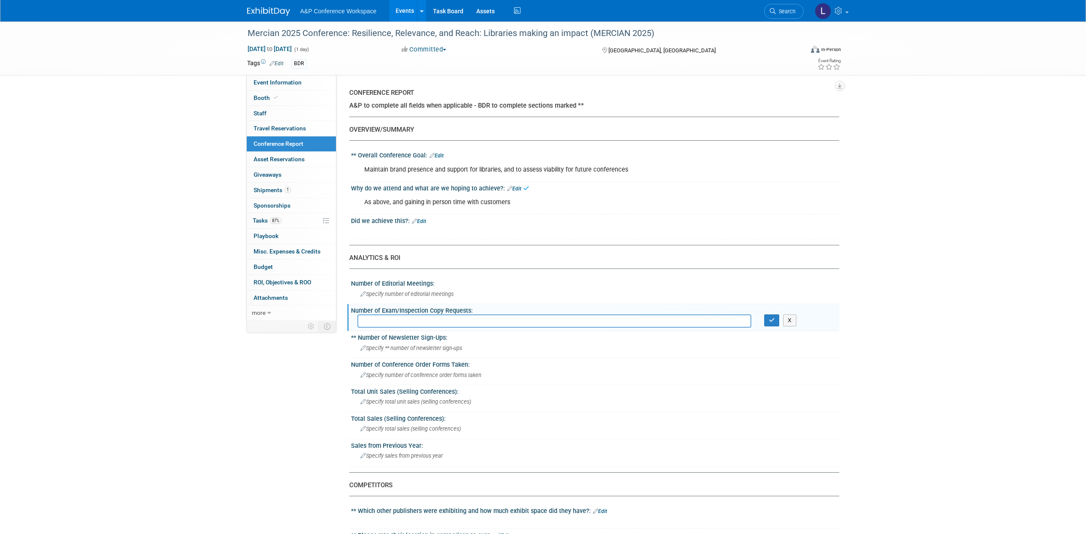
drag, startPoint x: 417, startPoint y: 219, endPoint x: 439, endPoint y: 223, distance: 21.8
click at [417, 219] on link "Edit" at bounding box center [419, 221] width 14 height 6
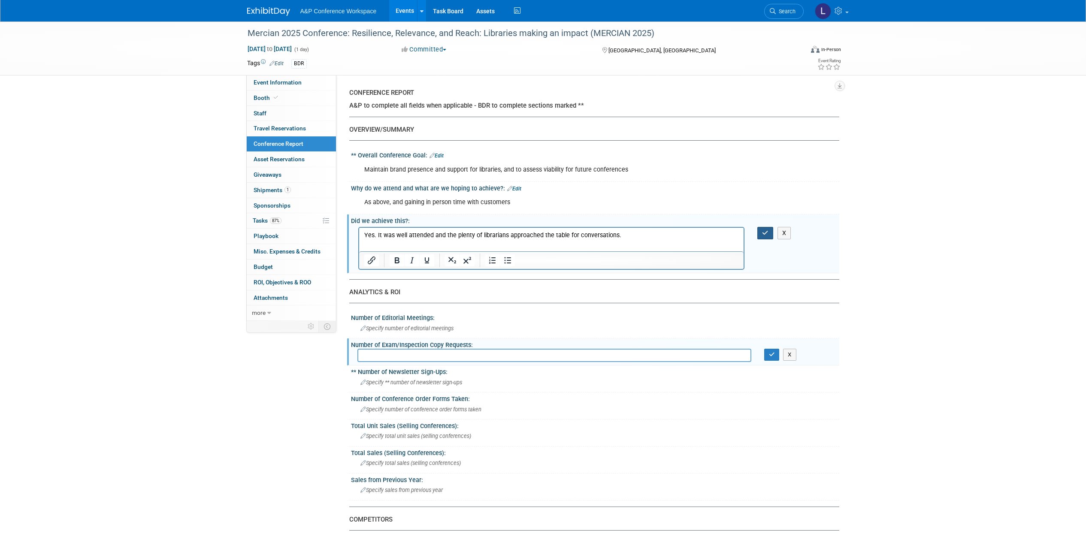
click at [760, 231] on button "button" at bounding box center [765, 233] width 16 height 12
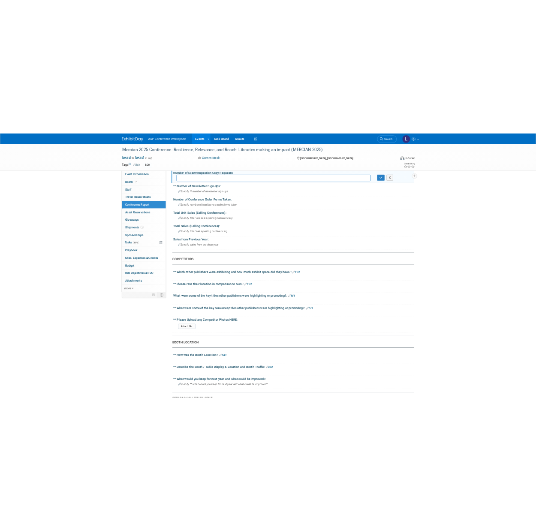
scroll to position [268, 0]
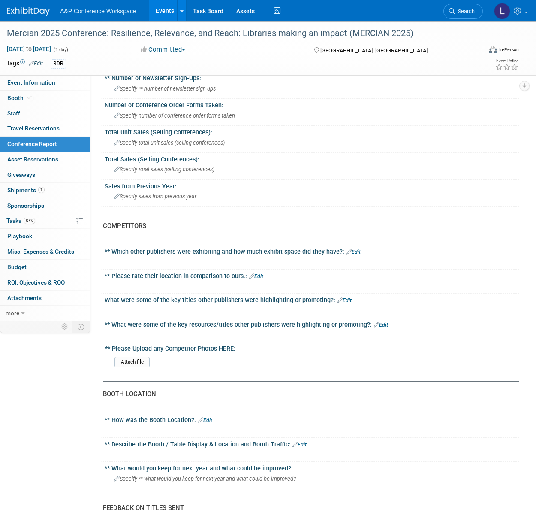
click at [357, 251] on link "Edit" at bounding box center [354, 252] width 14 height 6
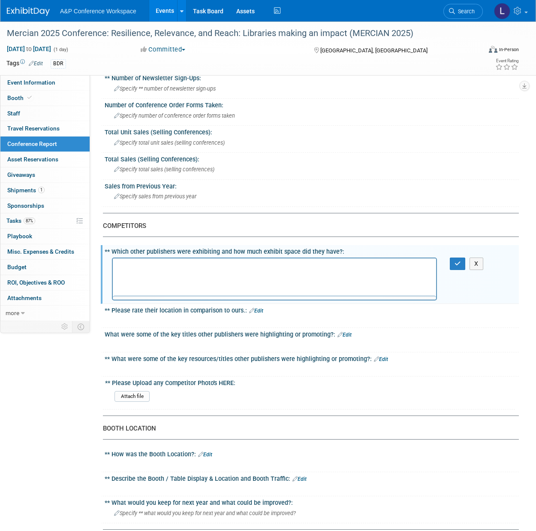
scroll to position [0, 0]
click at [224, 270] on html "It was all tabletop displays." at bounding box center [274, 264] width 323 height 12
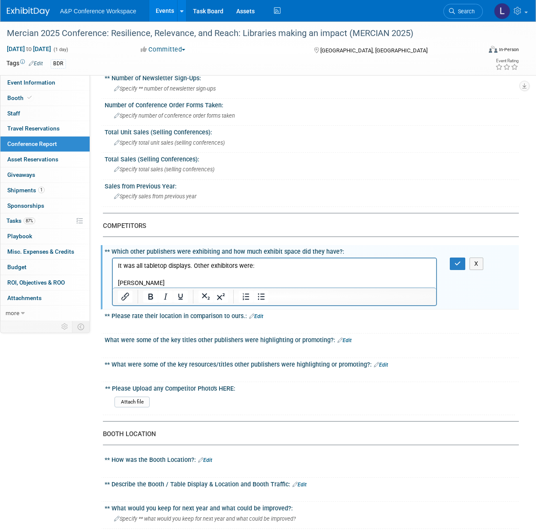
click at [212, 280] on p "[PERSON_NAME]" at bounding box center [275, 282] width 314 height 9
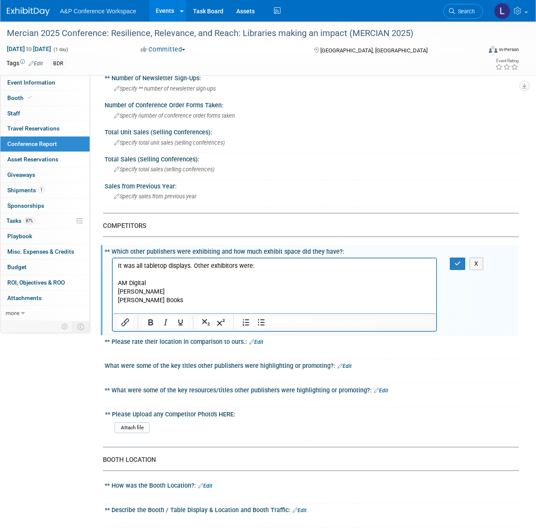
click at [166, 302] on p "[PERSON_NAME] Books" at bounding box center [275, 300] width 314 height 9
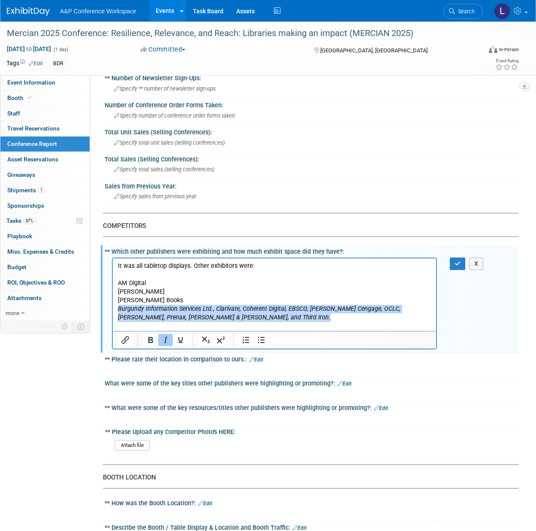
drag, startPoint x: 199, startPoint y: 317, endPoint x: 112, endPoint y: 304, distance: 87.2
click at [113, 304] on html "It was all tabletop displays. Other exhibitors were: AM Digital [PERSON_NAME] B…" at bounding box center [274, 294] width 323 height 73
click at [164, 338] on icon "Italic" at bounding box center [165, 340] width 10 height 10
click at [217, 307] on p "Burgundy Information Services Ltd., Clarivate, Coherent Digital, EBSCO, [PERSON…" at bounding box center [275, 312] width 314 height 17
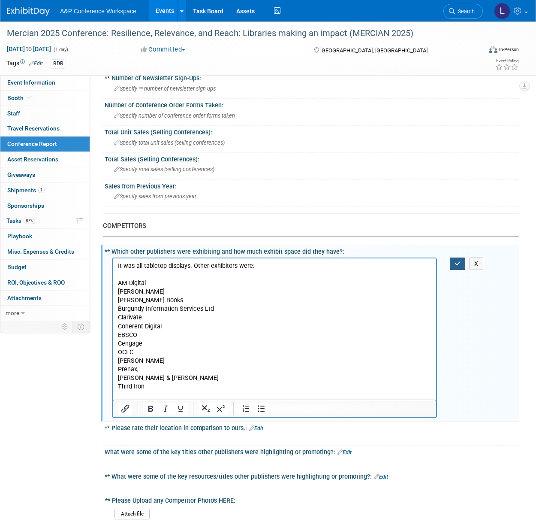
click at [456, 260] on icon "button" at bounding box center [458, 263] width 6 height 6
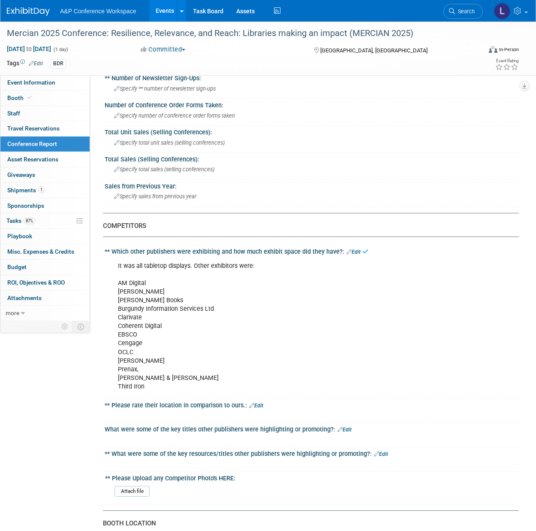
click at [258, 407] on link "Edit" at bounding box center [256, 405] width 14 height 6
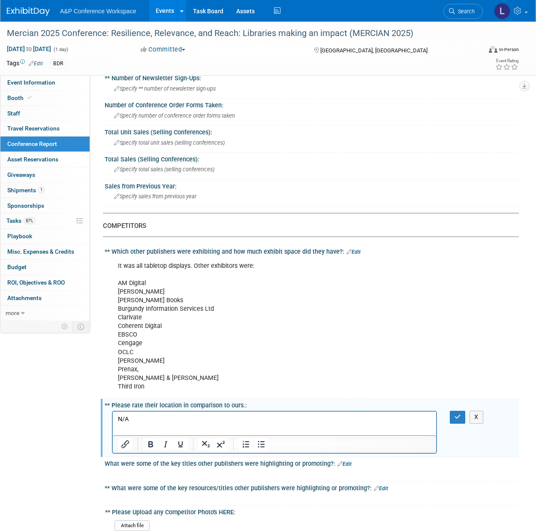
scroll to position [357, 0]
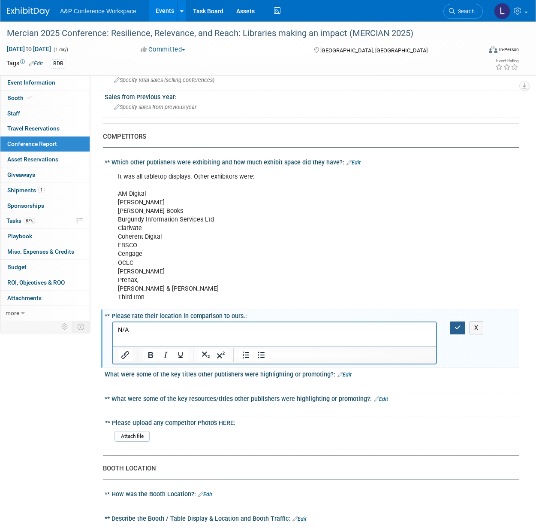
click at [460, 330] on icon "button" at bounding box center [458, 327] width 6 height 6
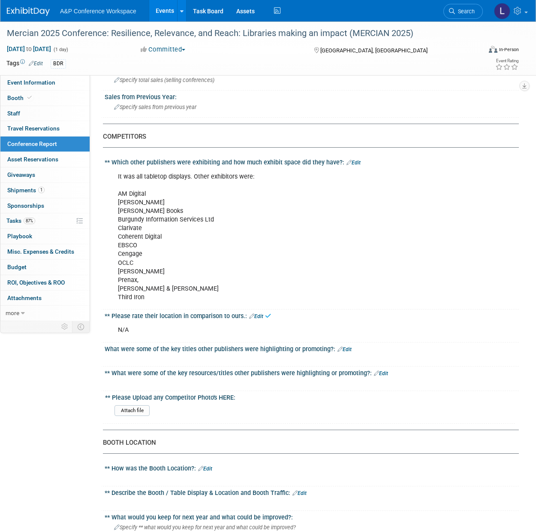
click at [344, 347] on link "Edit" at bounding box center [345, 349] width 14 height 6
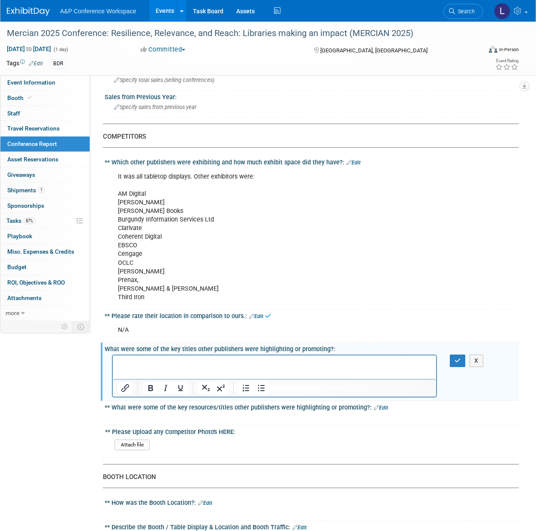
scroll to position [0, 0]
click at [455, 369] on div "X" at bounding box center [312, 375] width 414 height 46
click at [456, 367] on div "X" at bounding box center [312, 375] width 414 height 46
click at [456, 363] on icon "button" at bounding box center [458, 360] width 6 height 6
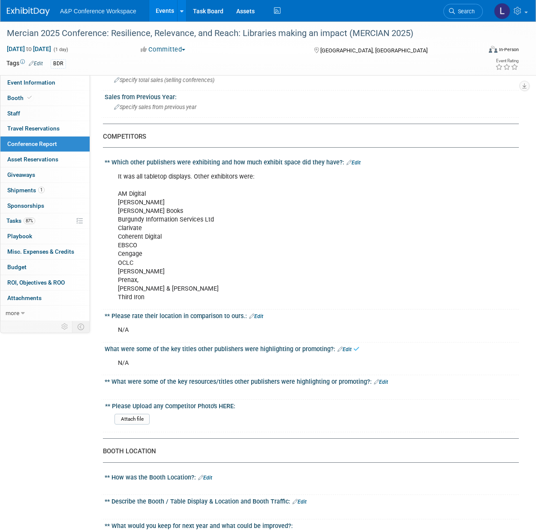
click at [383, 381] on link "Edit" at bounding box center [381, 382] width 14 height 6
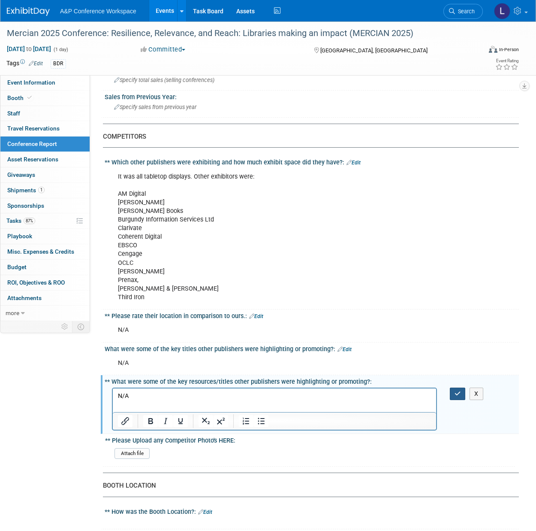
click at [452, 394] on button "button" at bounding box center [458, 393] width 16 height 12
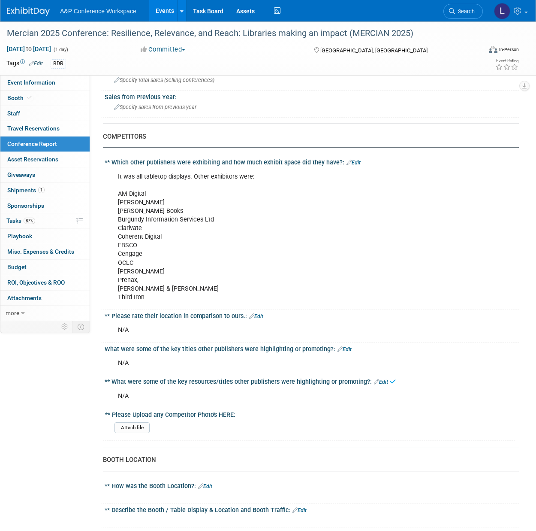
scroll to position [447, 0]
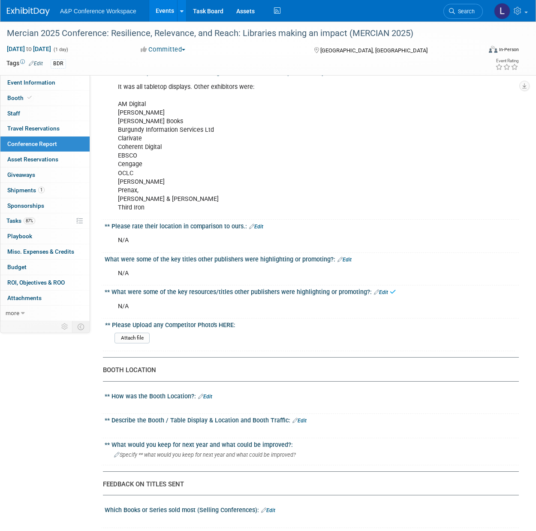
click at [210, 396] on link "Edit" at bounding box center [205, 396] width 14 height 6
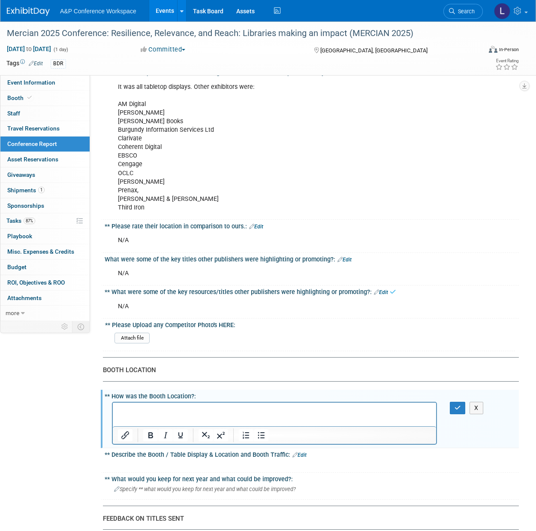
scroll to position [0, 0]
click at [462, 411] on button "button" at bounding box center [458, 408] width 16 height 12
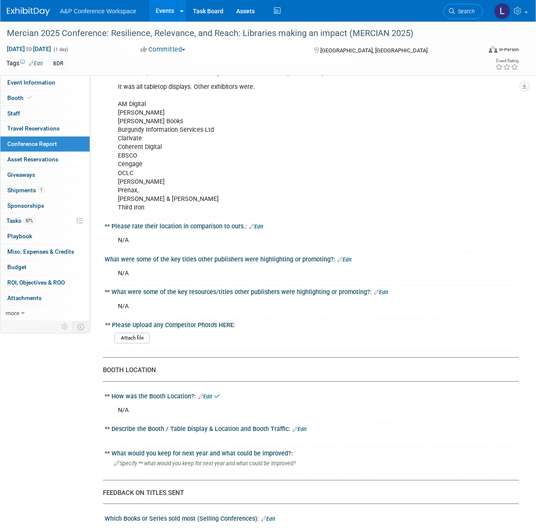
click at [301, 429] on link "Edit" at bounding box center [300, 429] width 14 height 6
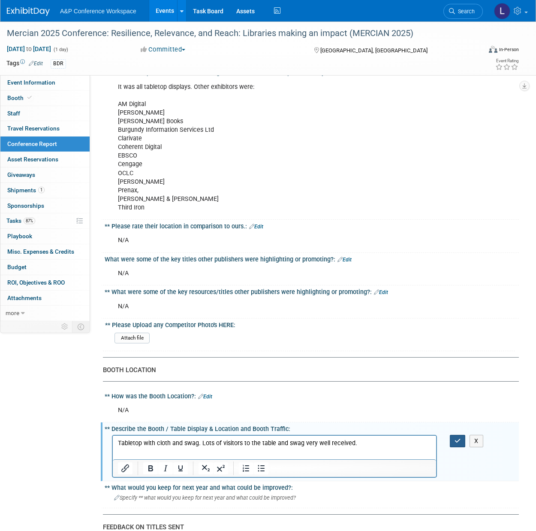
click at [460, 444] on button "button" at bounding box center [458, 441] width 16 height 12
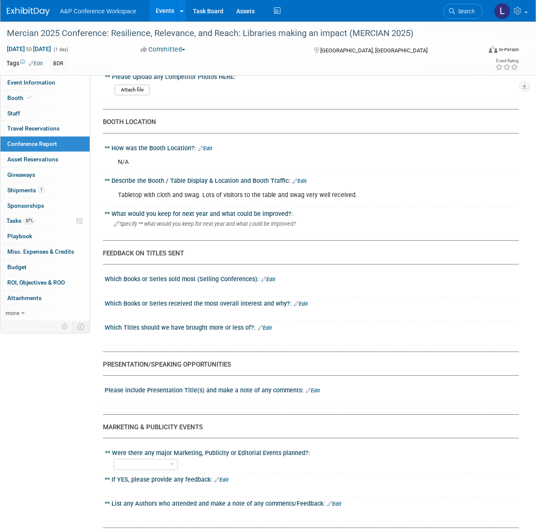
scroll to position [715, 0]
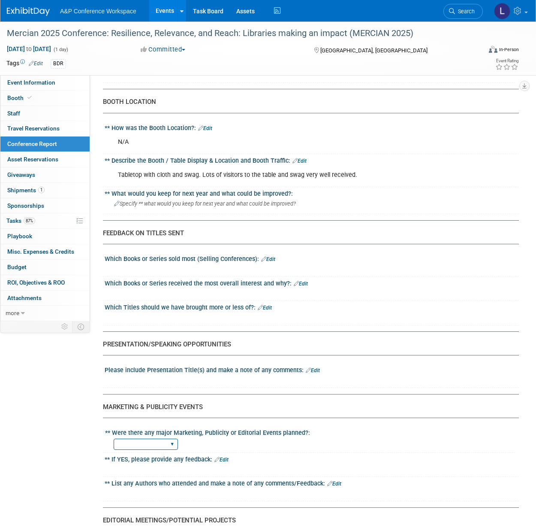
click at [156, 444] on select "YES NO" at bounding box center [146, 444] width 64 height 12
select select "NO"
click at [114, 438] on select "YES NO" at bounding box center [146, 444] width 64 height 12
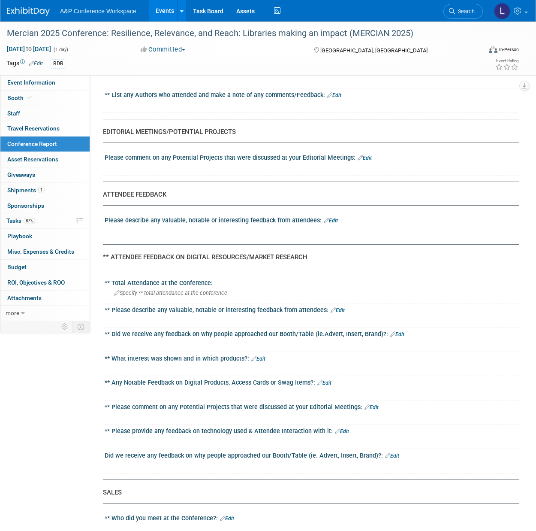
scroll to position [1073, 0]
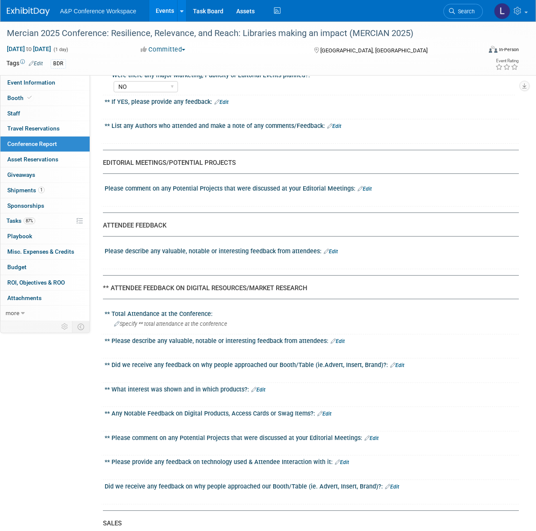
click at [341, 339] on link "Edit" at bounding box center [338, 341] width 14 height 6
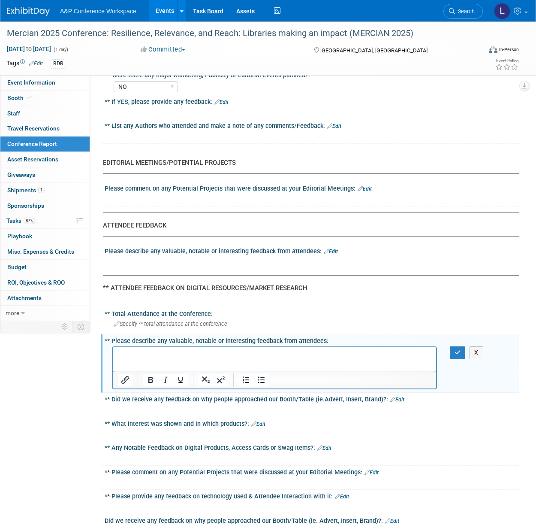
scroll to position [0, 0]
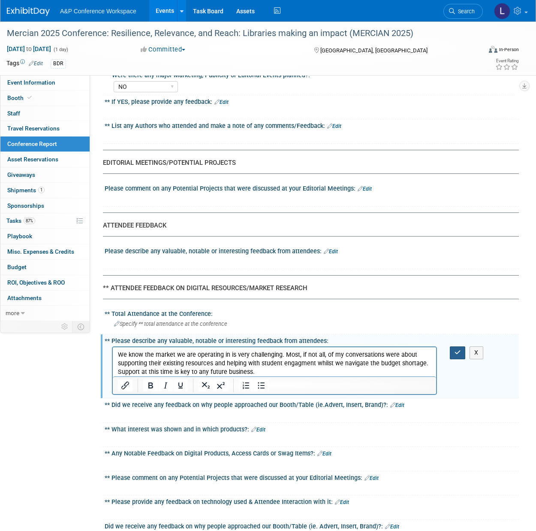
click at [453, 351] on button "button" at bounding box center [458, 352] width 16 height 12
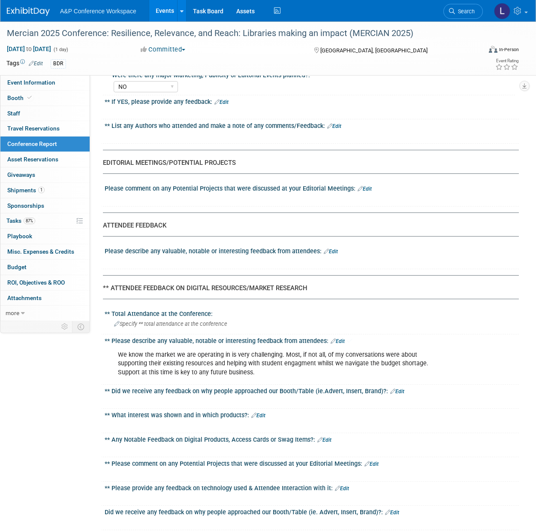
click at [455, 350] on div "We know the market we are operating in is very challenging. Most, if not all, o…" at bounding box center [312, 362] width 414 height 37
click at [398, 390] on link "Edit" at bounding box center [397, 391] width 14 height 6
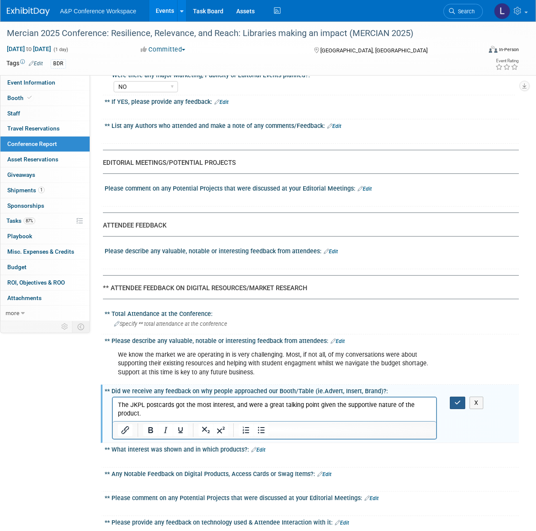
click at [459, 397] on button "button" at bounding box center [458, 402] width 16 height 12
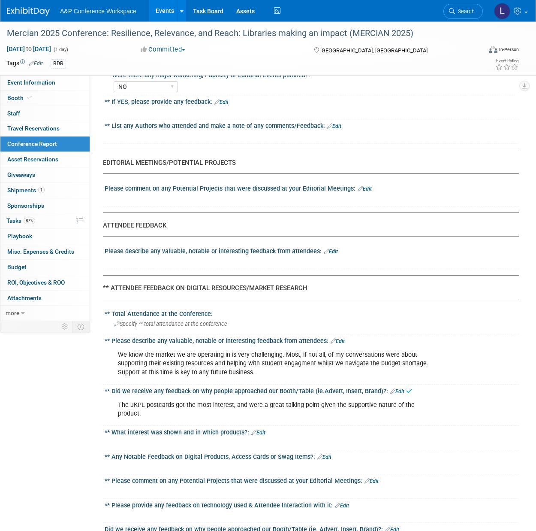
click at [259, 430] on link "Edit" at bounding box center [258, 432] width 14 height 6
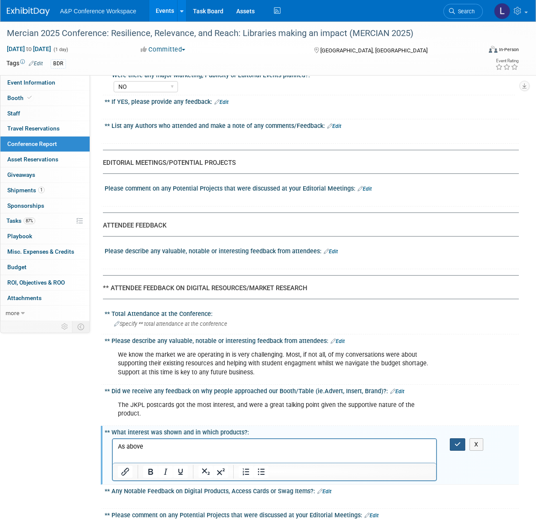
click at [458, 443] on icon "button" at bounding box center [458, 444] width 6 height 6
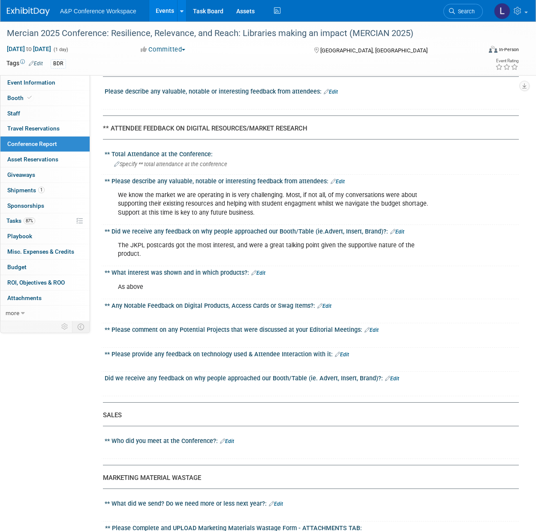
scroll to position [1251, 0]
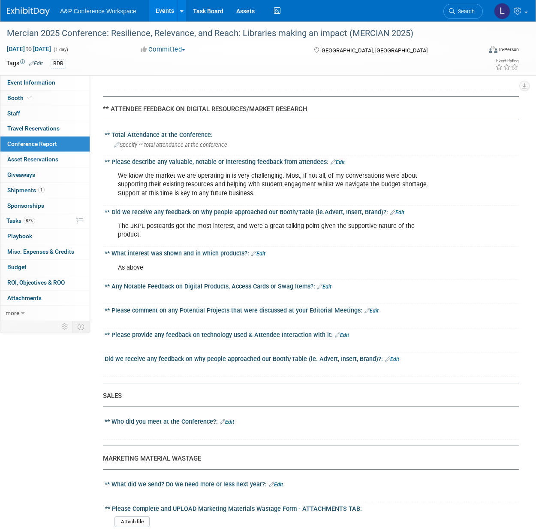
click at [227, 421] on link "Edit" at bounding box center [227, 422] width 14 height 6
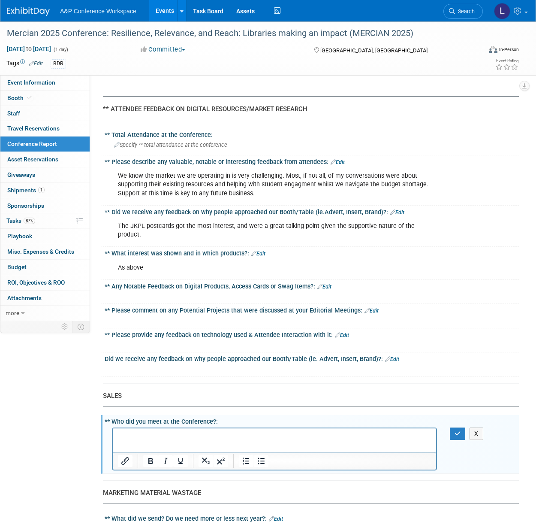
scroll to position [0, 0]
click at [450, 436] on div "X" at bounding box center [460, 433] width 33 height 12
click at [456, 432] on button "button" at bounding box center [458, 433] width 16 height 12
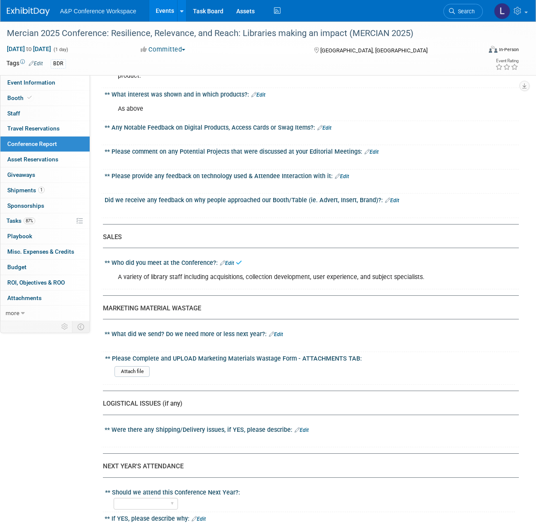
scroll to position [1430, 0]
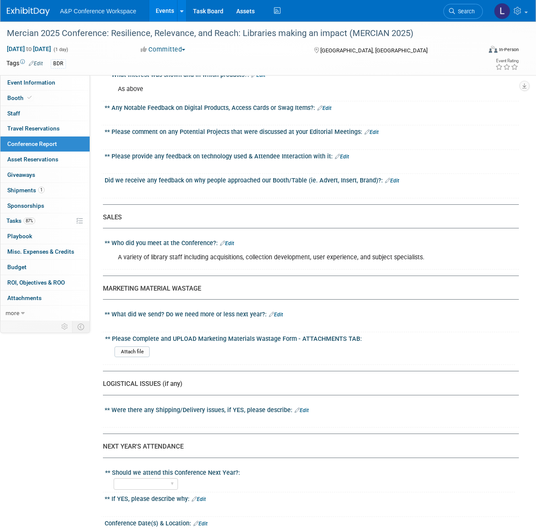
click at [278, 318] on div "X" at bounding box center [311, 320] width 404 height 4
click at [278, 314] on link "Edit" at bounding box center [276, 314] width 14 height 6
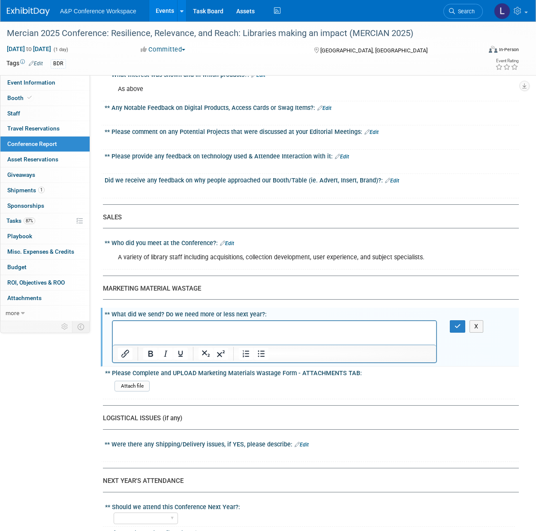
scroll to position [0, 0]
click at [453, 327] on button "button" at bounding box center [458, 326] width 16 height 12
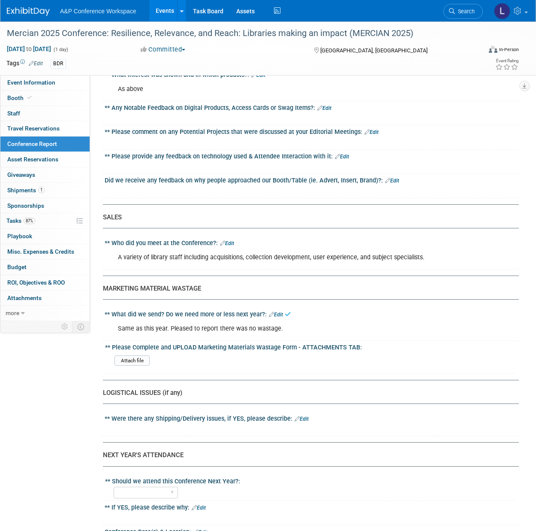
scroll to position [1520, 0]
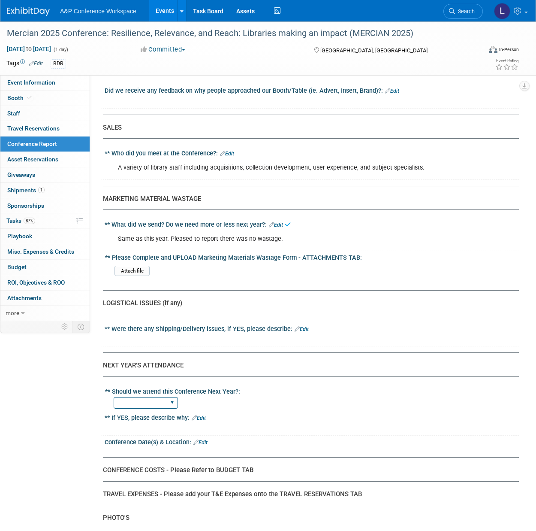
click at [160, 399] on select "YES NO" at bounding box center [146, 403] width 64 height 12
select select "YES"
click at [114, 397] on select "YES NO" at bounding box center [146, 403] width 64 height 12
click at [208, 418] on div "** If YES, please describe why: Edit" at bounding box center [312, 416] width 414 height 11
click at [202, 417] on link "Edit" at bounding box center [199, 418] width 14 height 6
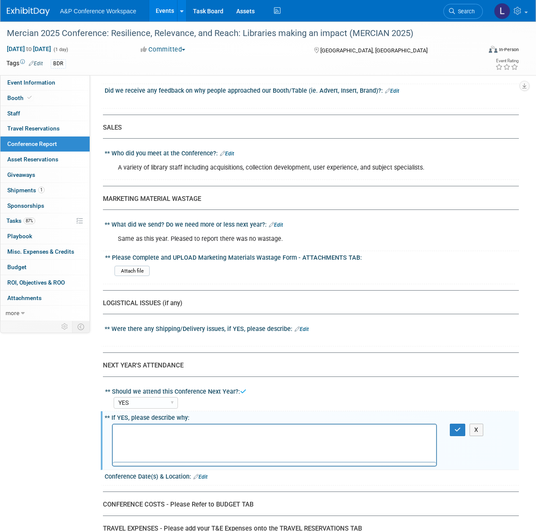
scroll to position [0, 0]
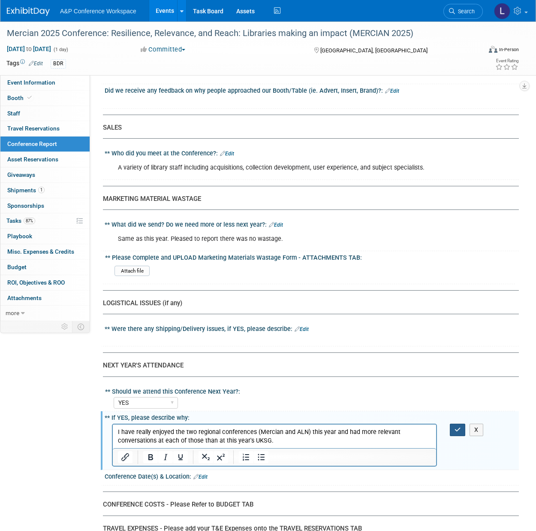
click at [454, 432] on button "button" at bounding box center [458, 429] width 16 height 12
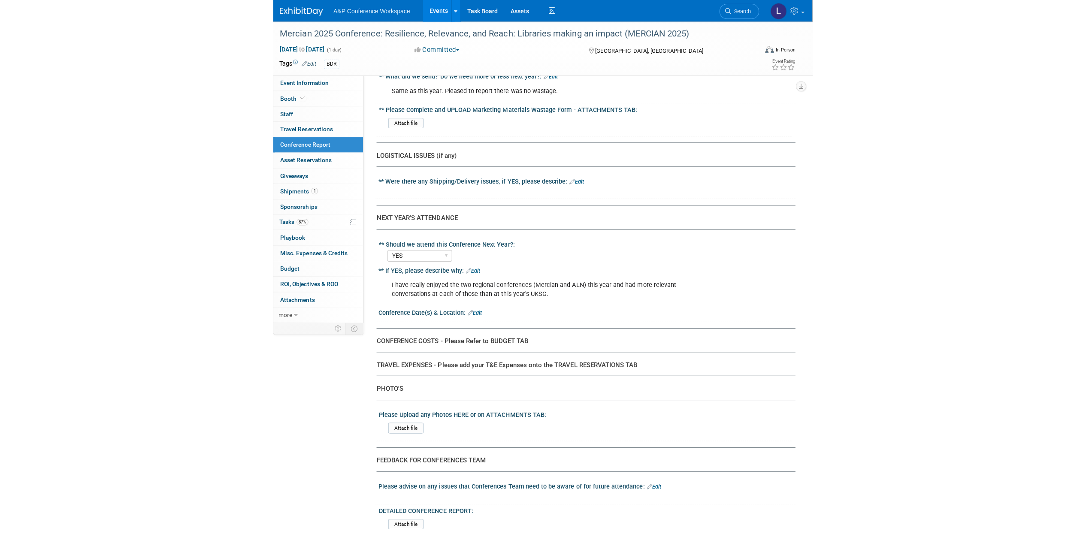
scroll to position [1584, 0]
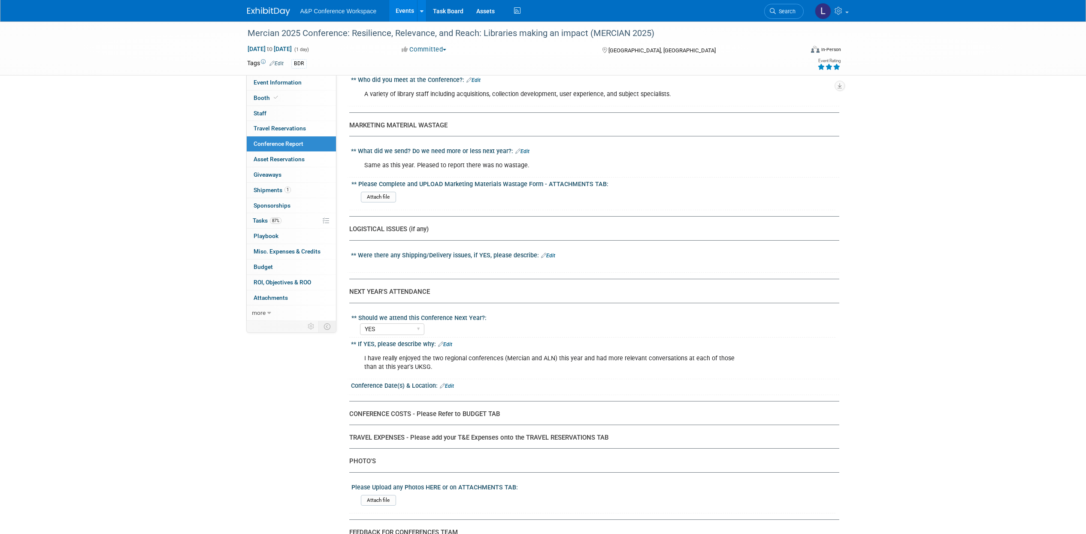
click at [840, 68] on icon at bounding box center [837, 67] width 8 height 6
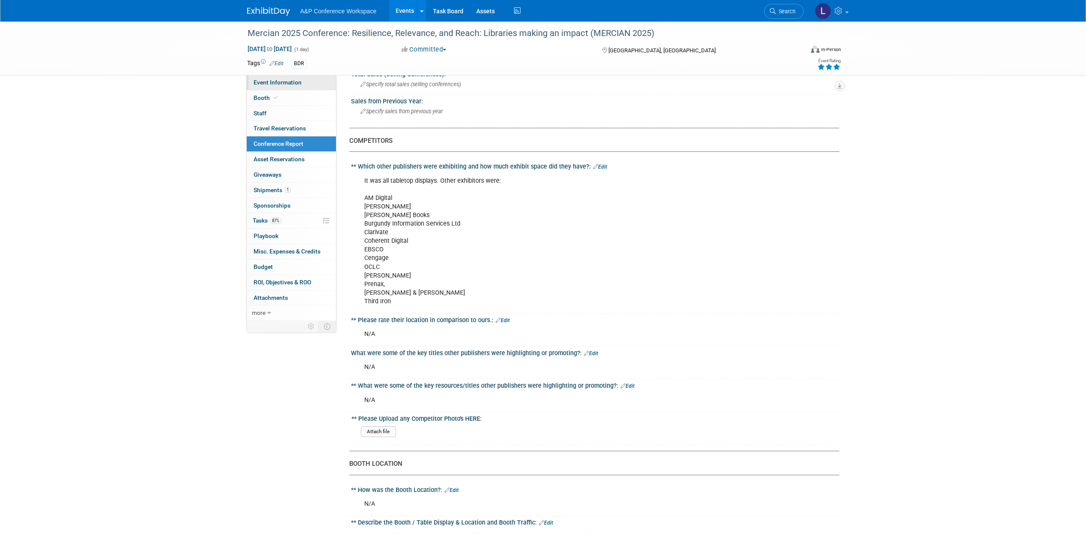
scroll to position [333, 0]
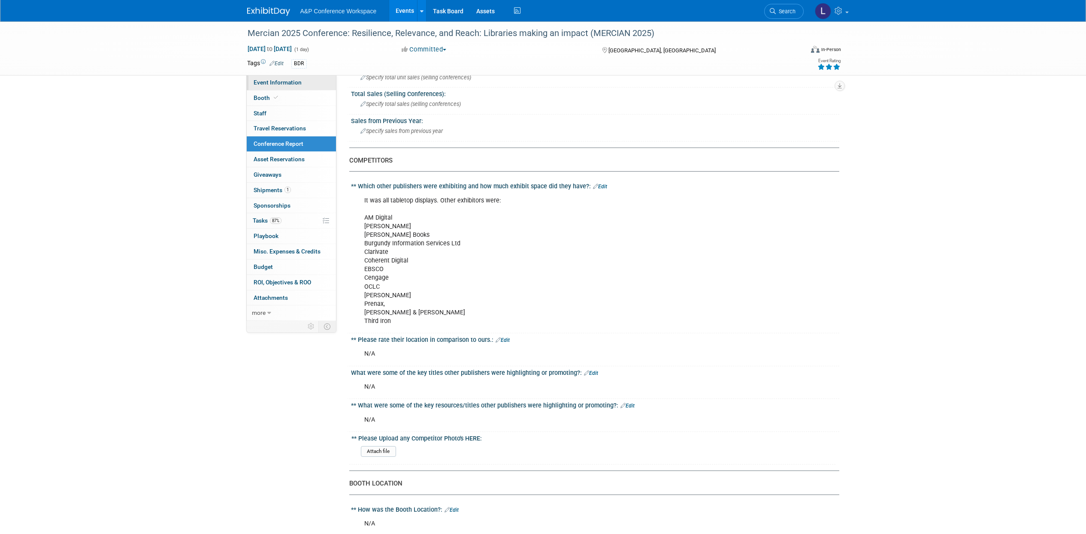
click at [290, 82] on span "Event Information" at bounding box center [278, 82] width 48 height 7
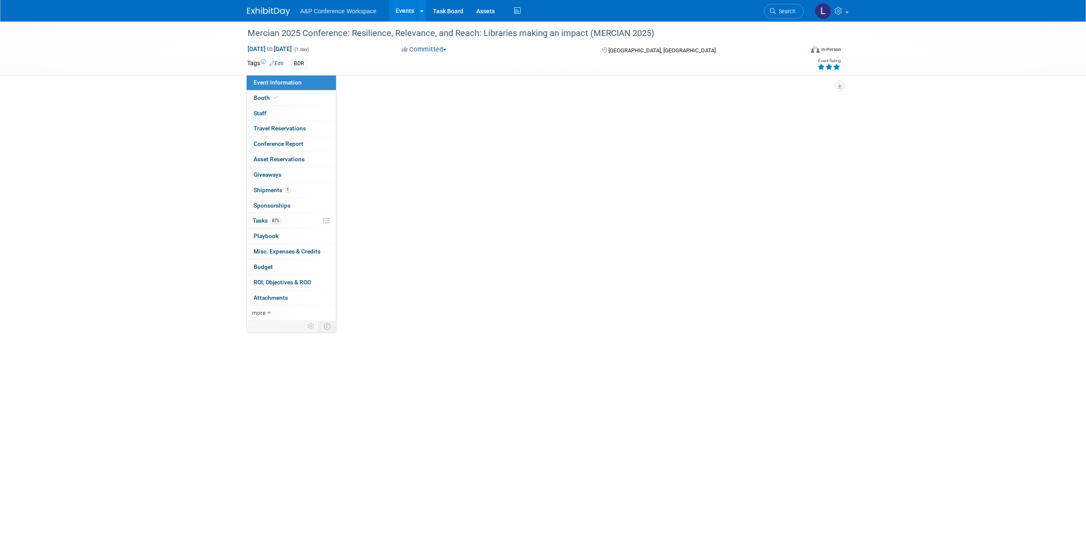
scroll to position [0, 0]
select select "Annual"
select select "Level 2"
select select "In-Person Booth"
select select "Libraries"
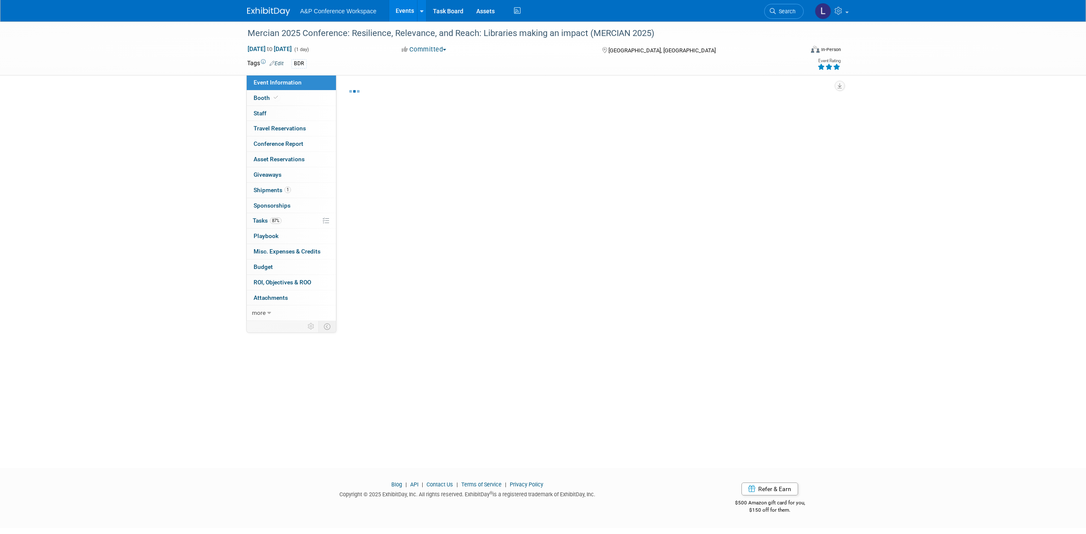
select select "Bloomsbury Digital Resources"
select select "[PERSON_NAME]"
select select "BDR Product Awareness and Trial Generation​"
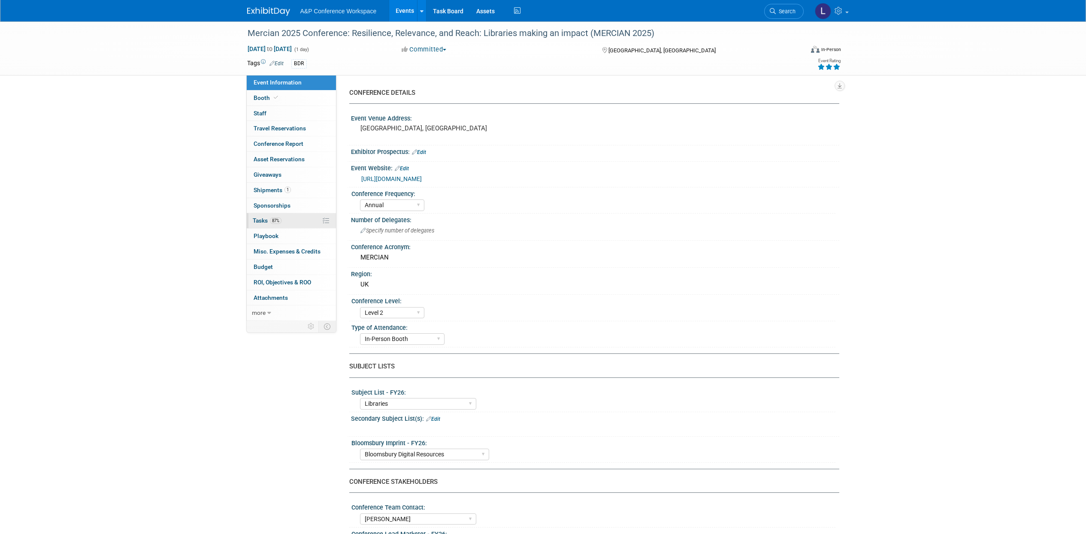
click at [274, 220] on span "87%" at bounding box center [276, 221] width 12 height 6
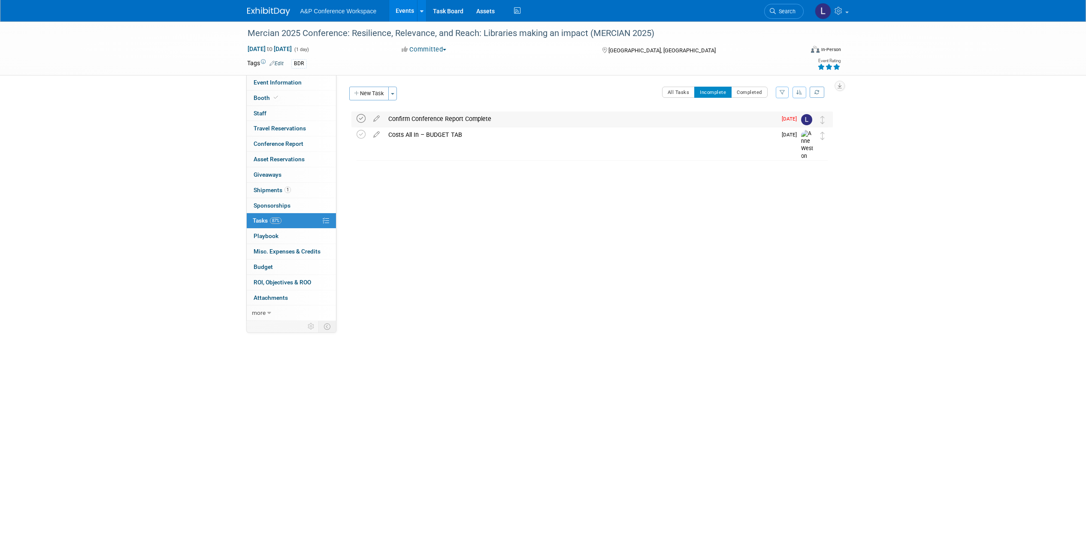
click at [364, 118] on icon at bounding box center [361, 118] width 9 height 9
